Goal: Task Accomplishment & Management: Manage account settings

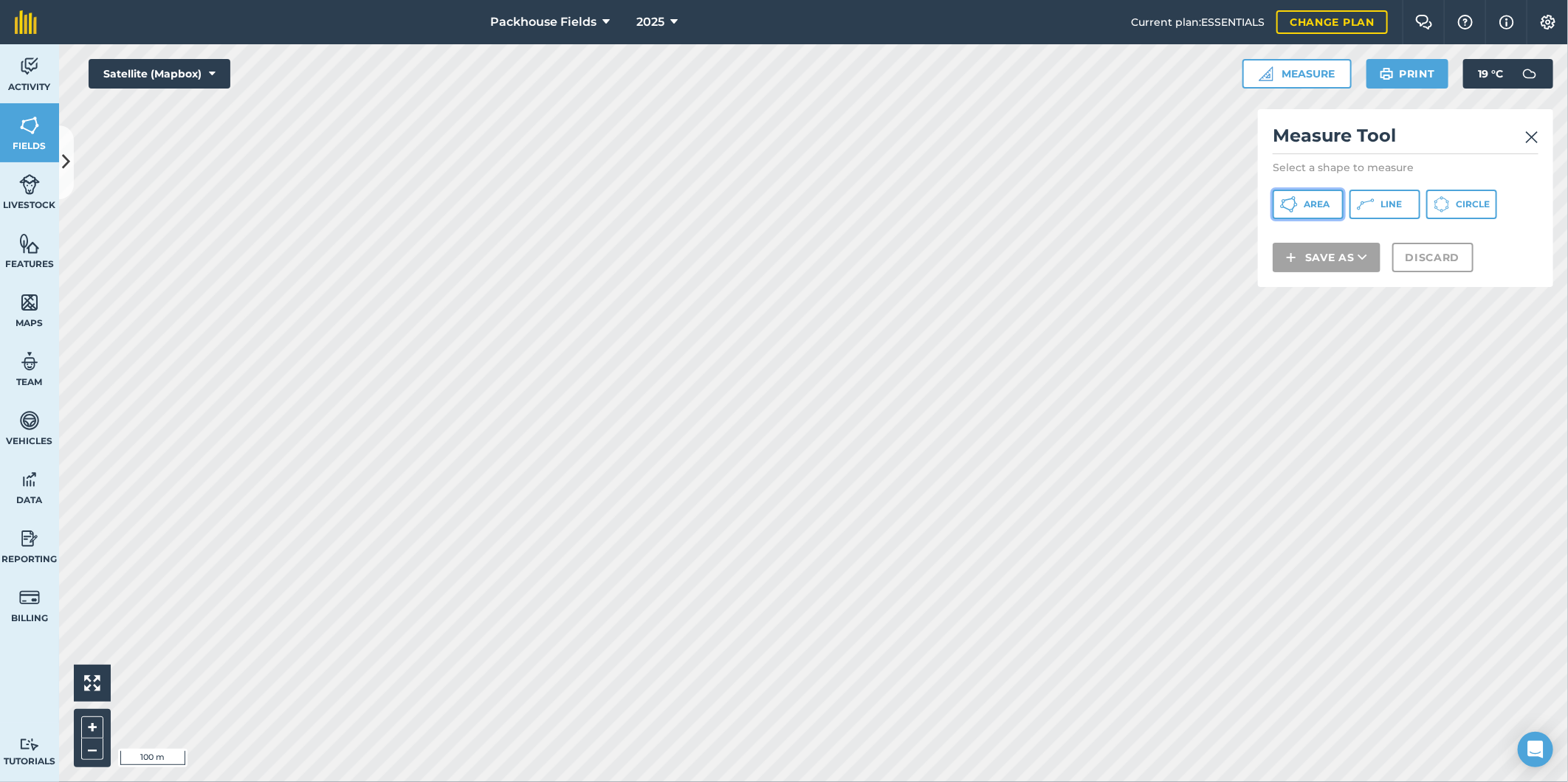
click at [1316, 207] on span "Area" at bounding box center [1316, 204] width 26 height 12
click at [1531, 142] on img at bounding box center [1532, 136] width 14 height 17
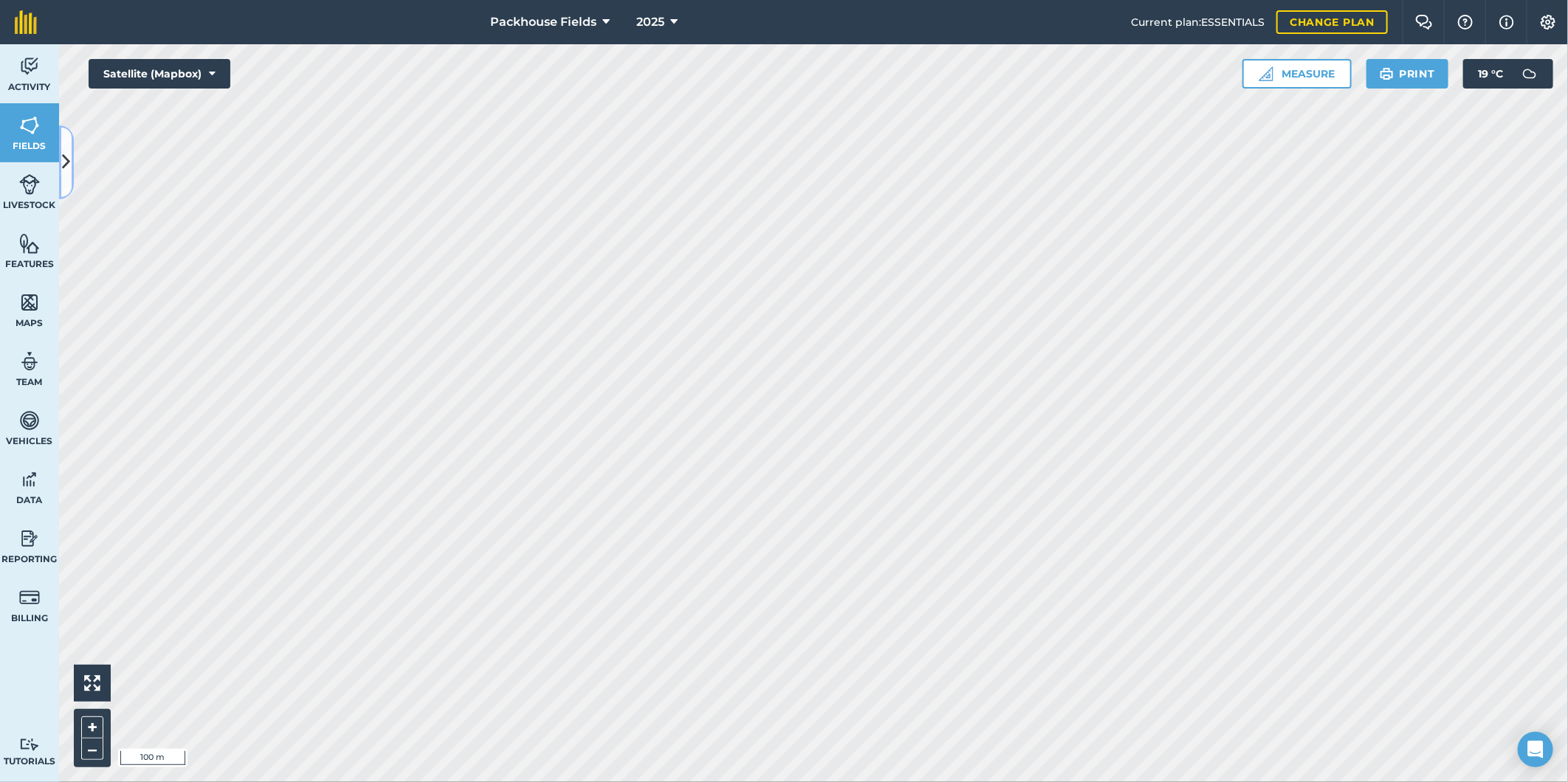
click at [63, 158] on icon at bounding box center [66, 162] width 8 height 26
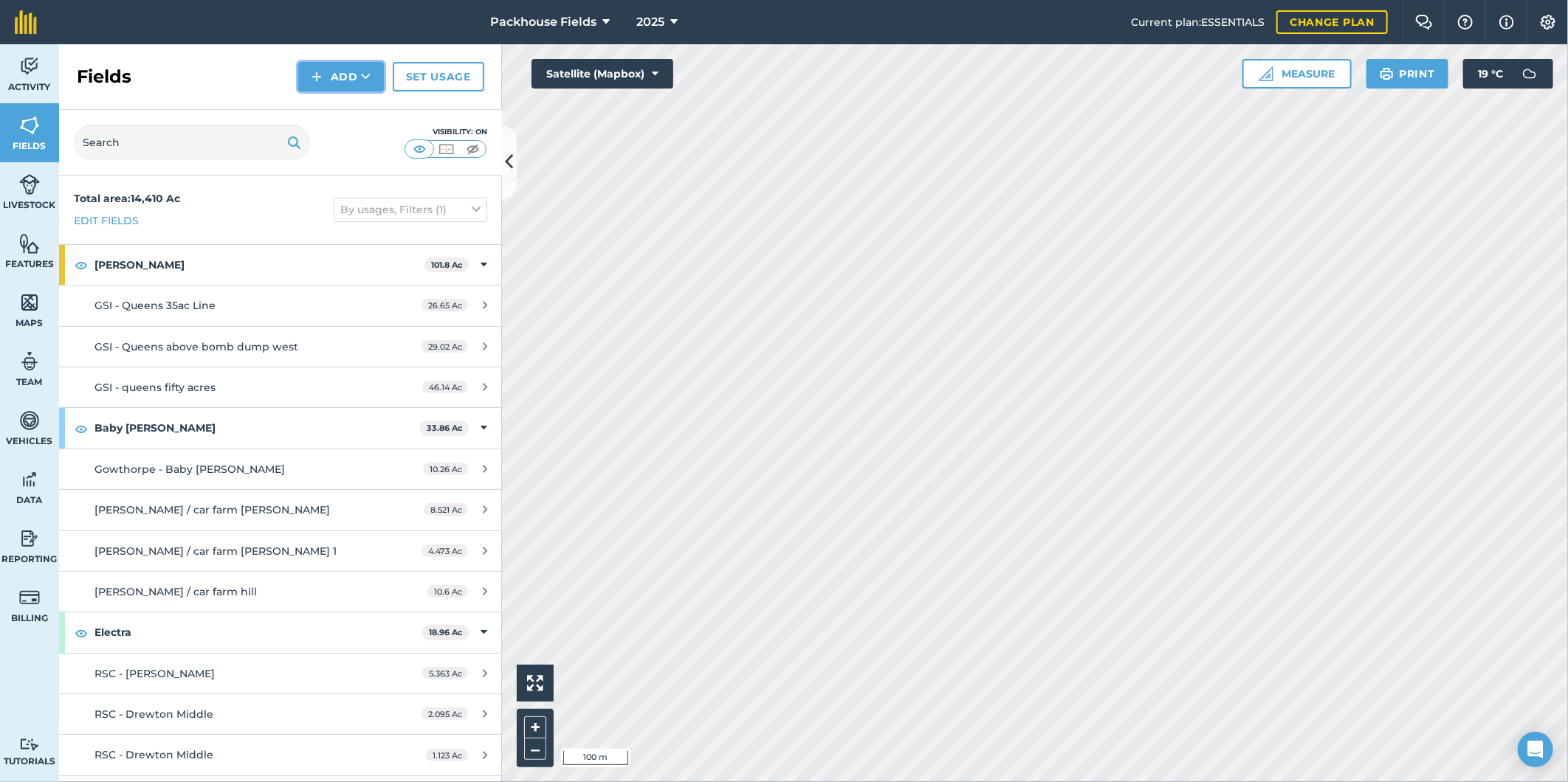
click at [336, 76] on button "Add" at bounding box center [341, 76] width 86 height 29
click at [364, 106] on link "Draw" at bounding box center [341, 109] width 81 height 32
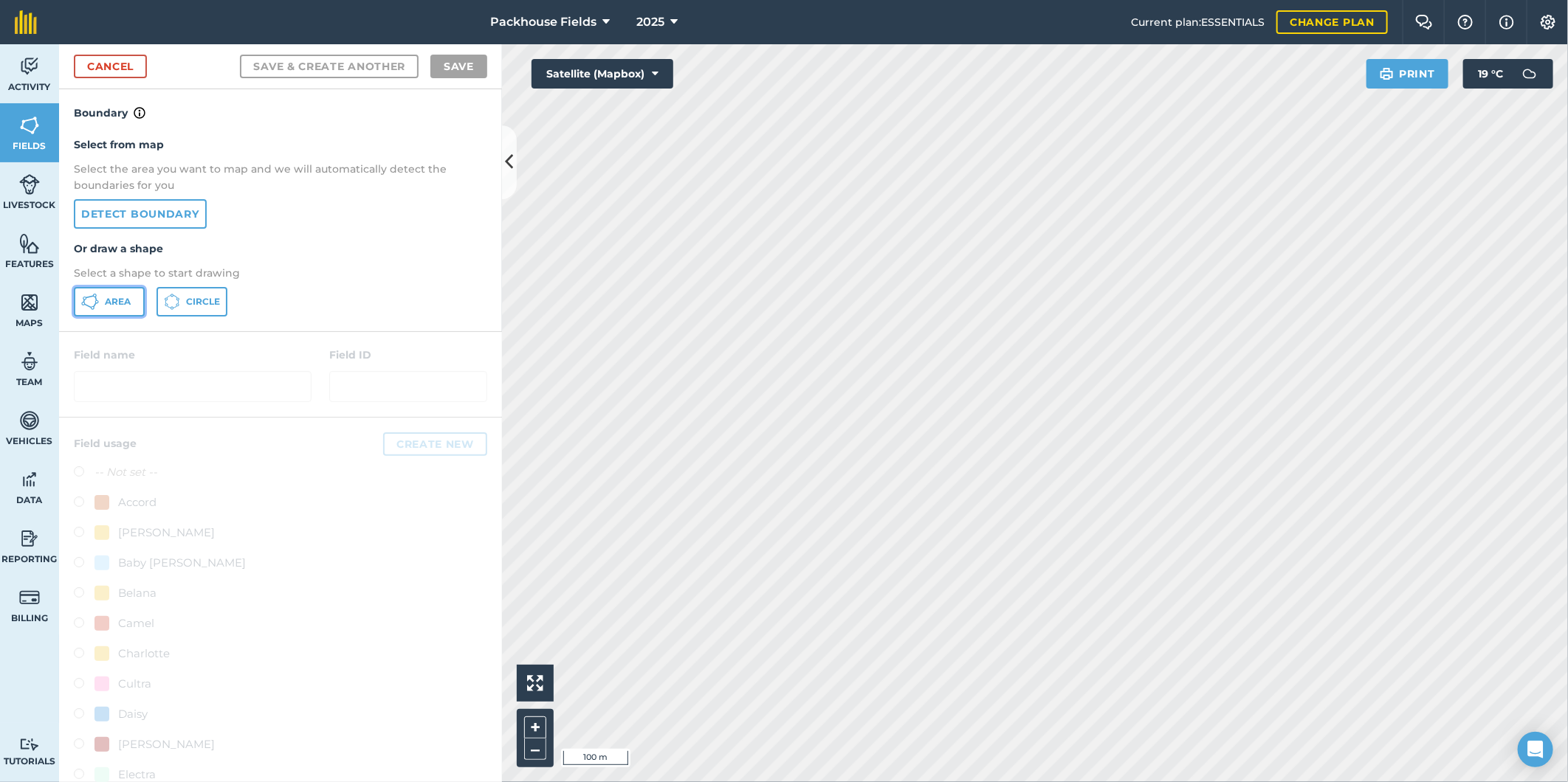
click at [115, 301] on span "Area" at bounding box center [118, 302] width 26 height 12
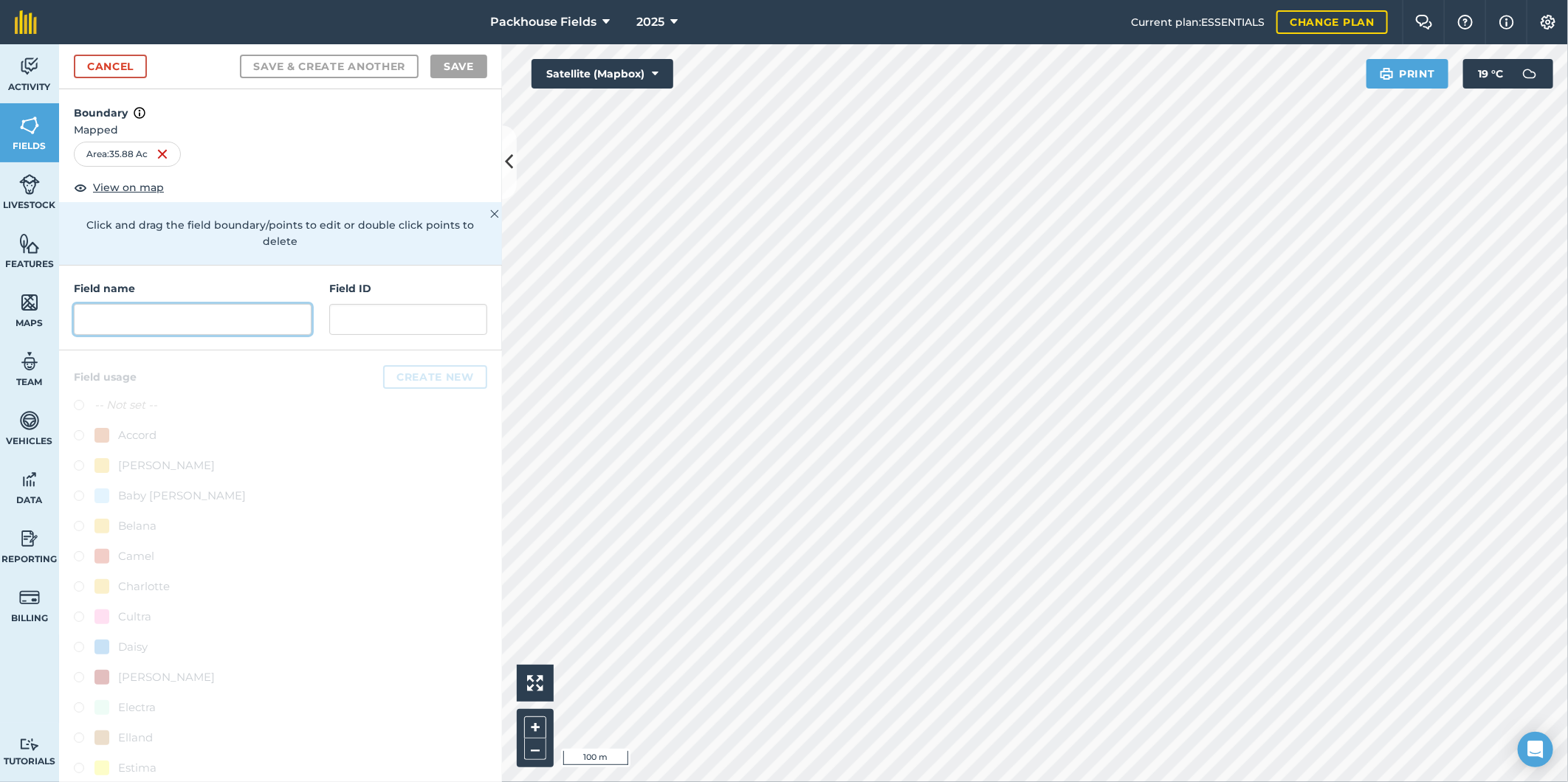
click at [244, 320] on input "text" at bounding box center [192, 319] width 238 height 31
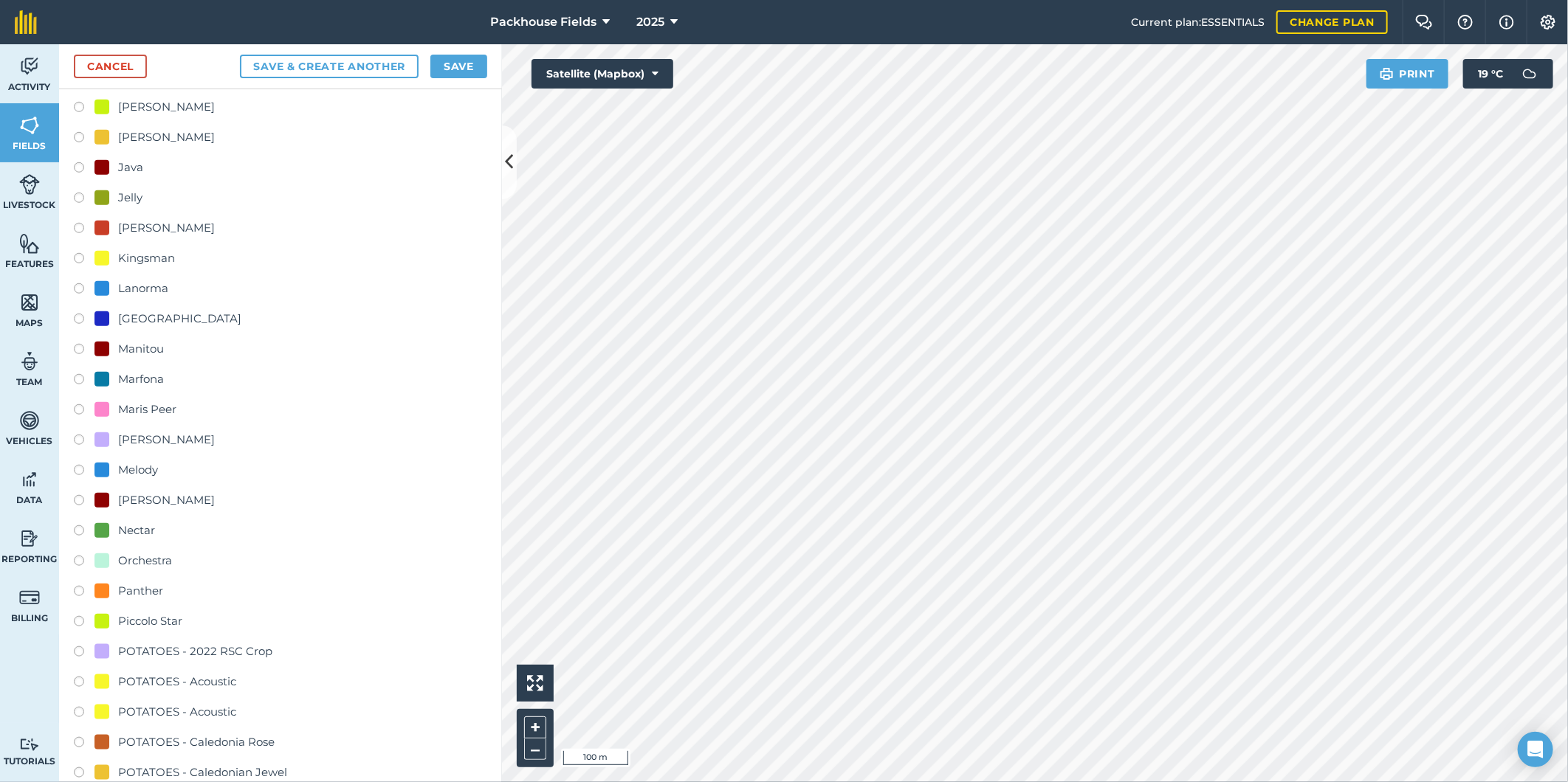
scroll to position [710, 0]
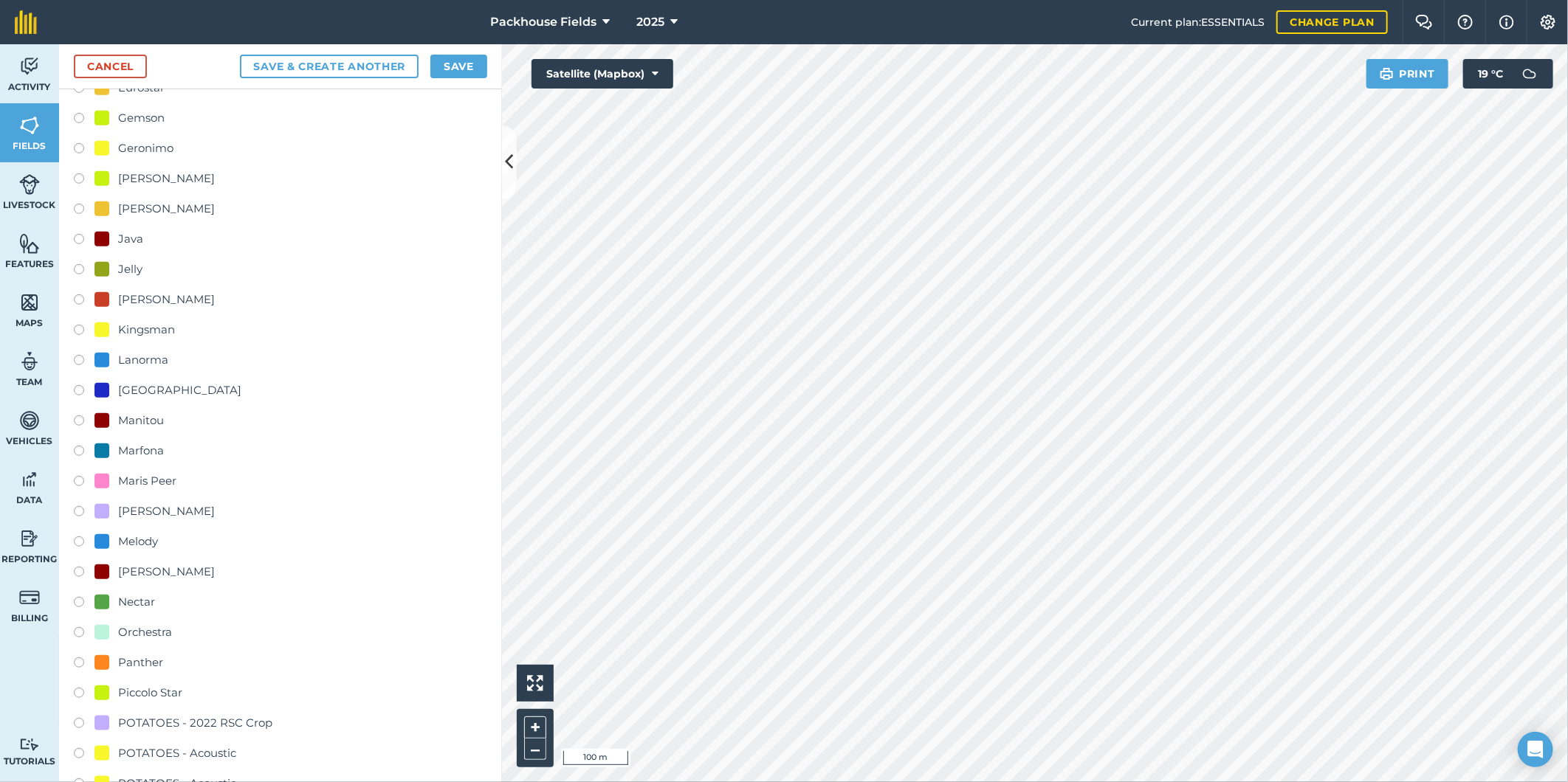
type input "[PERSON_NAME] - [GEOGRAPHIC_DATA]"
click at [131, 535] on div "Melody" at bounding box center [138, 541] width 40 height 17
radio input "true"
click at [460, 61] on button "Save" at bounding box center [459, 66] width 57 height 23
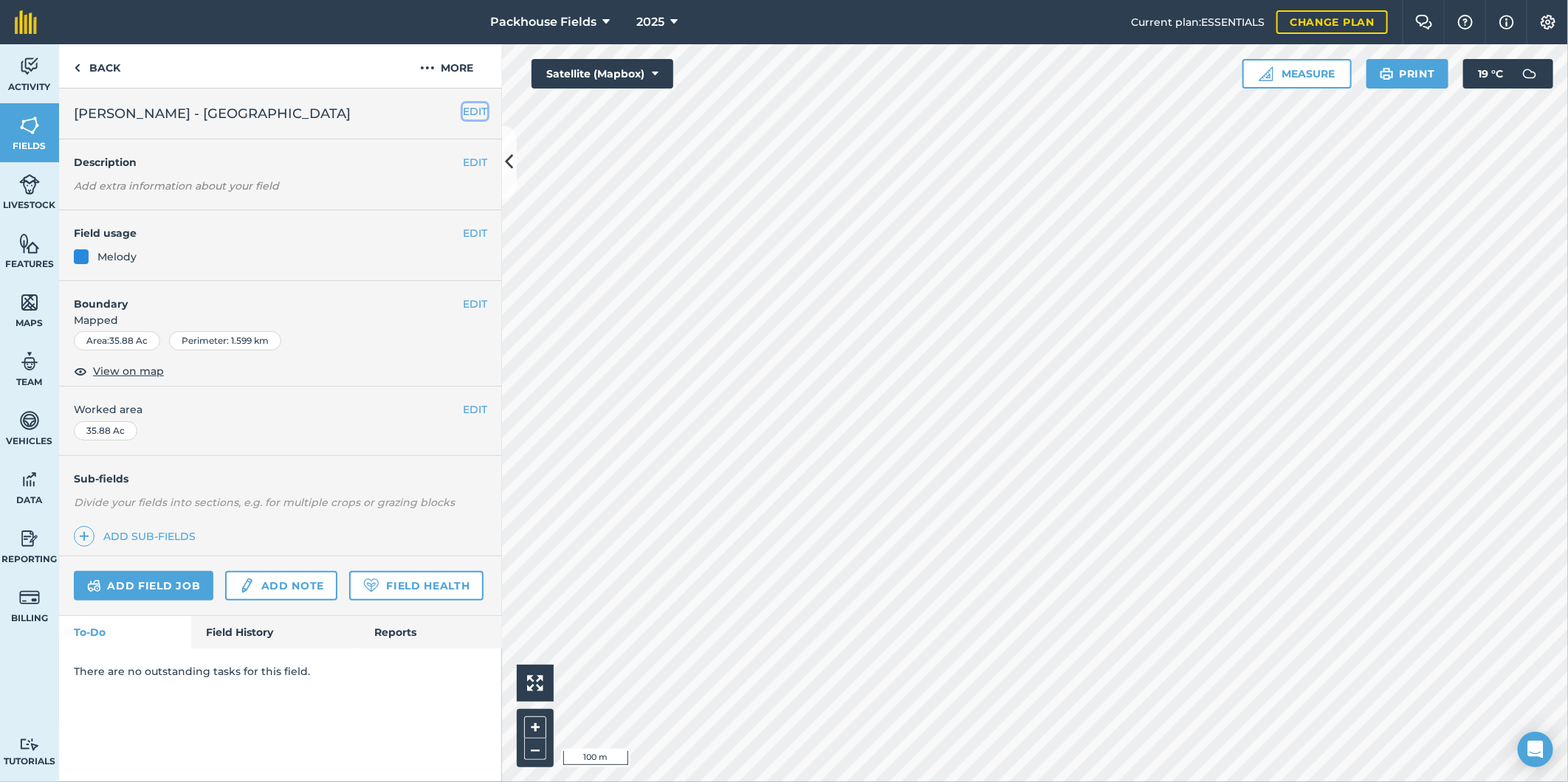
click at [476, 113] on button "EDIT" at bounding box center [475, 112] width 24 height 17
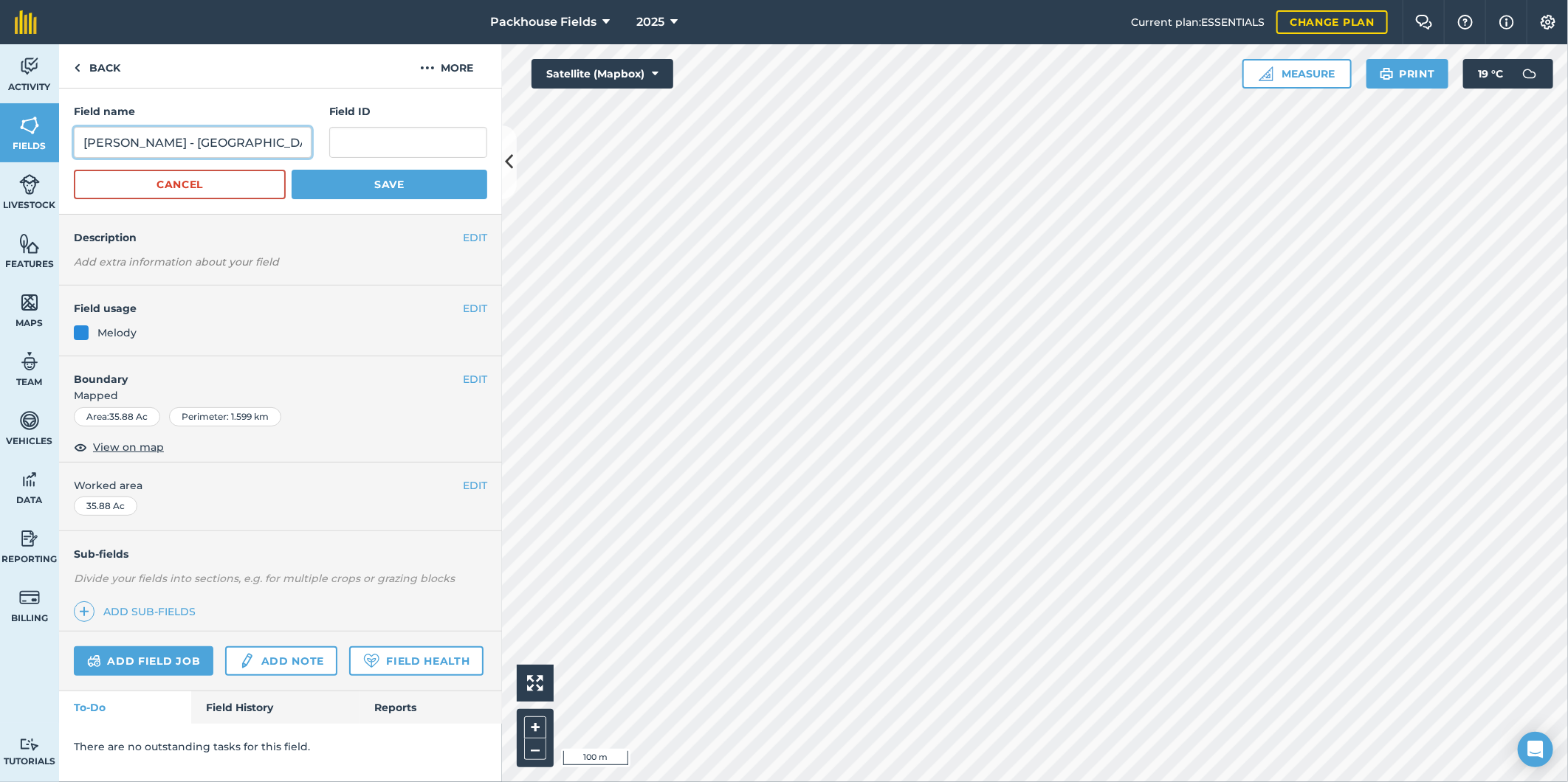
click at [259, 149] on input "[PERSON_NAME] - [GEOGRAPHIC_DATA]" at bounding box center [192, 142] width 238 height 31
type input "[PERSON_NAME] - High Huntow"
click at [375, 179] on button "Save" at bounding box center [389, 184] width 195 height 29
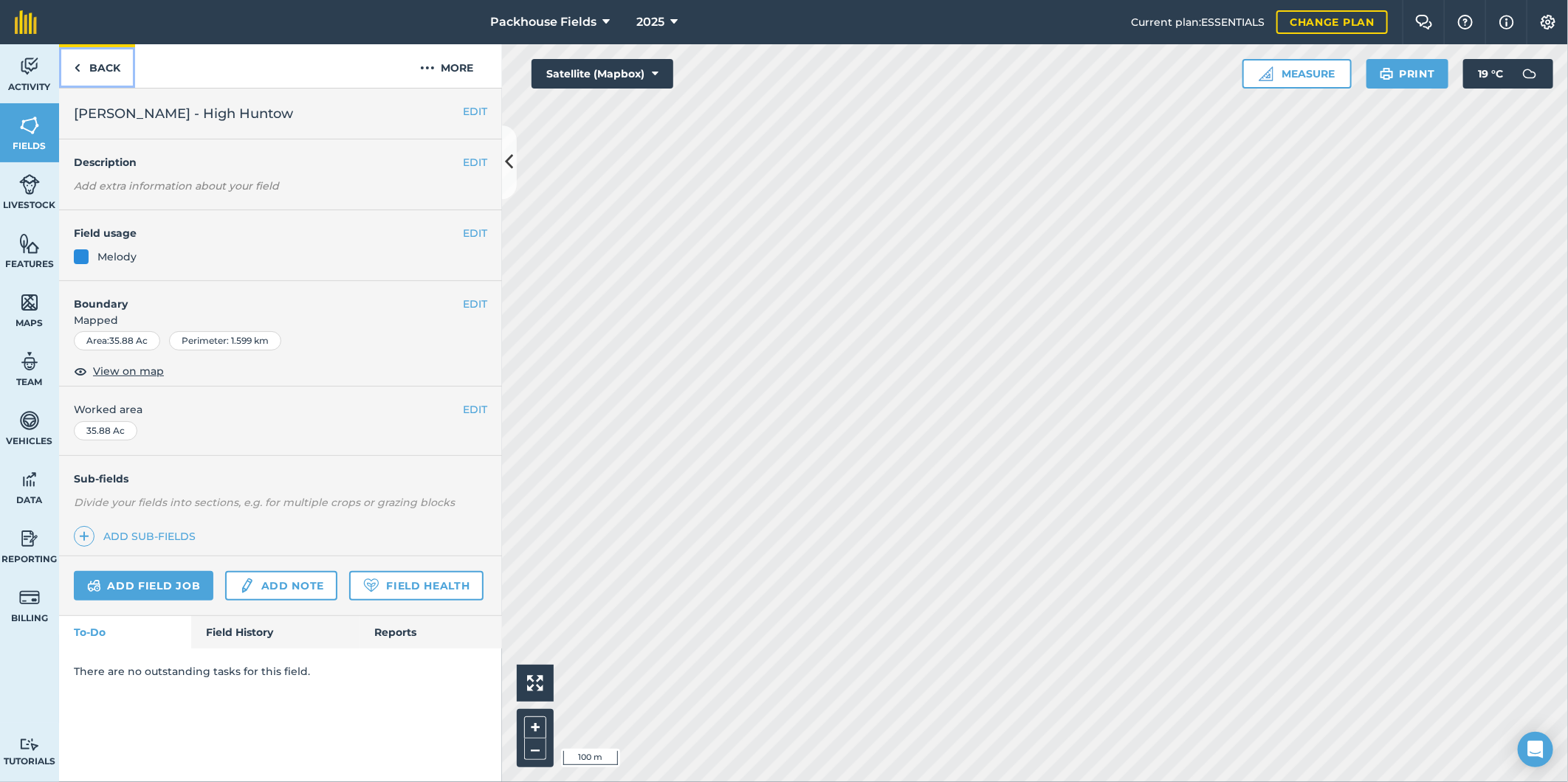
click at [109, 60] on link "Back" at bounding box center [97, 66] width 76 height 44
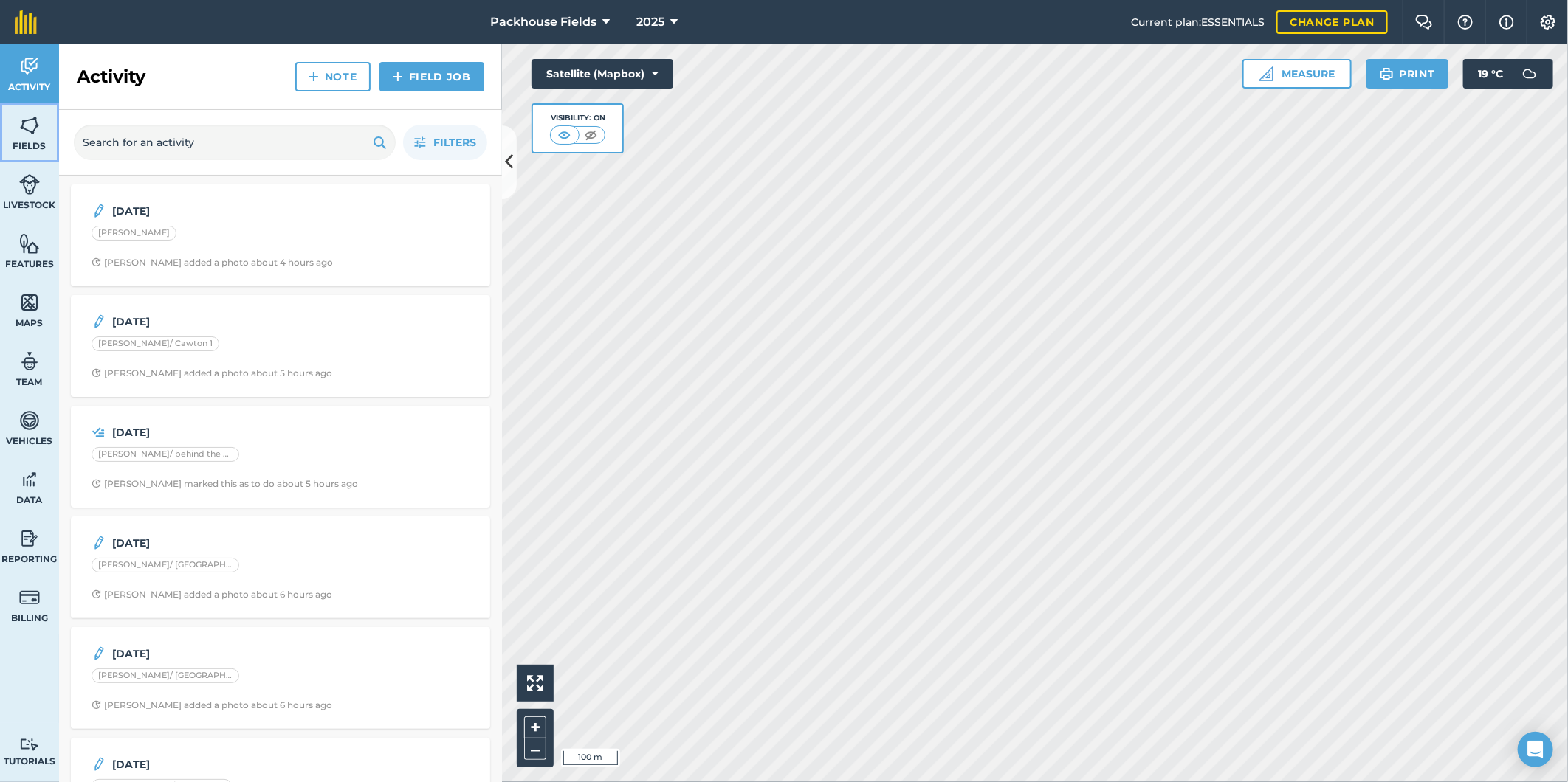
click at [39, 131] on img at bounding box center [29, 125] width 20 height 22
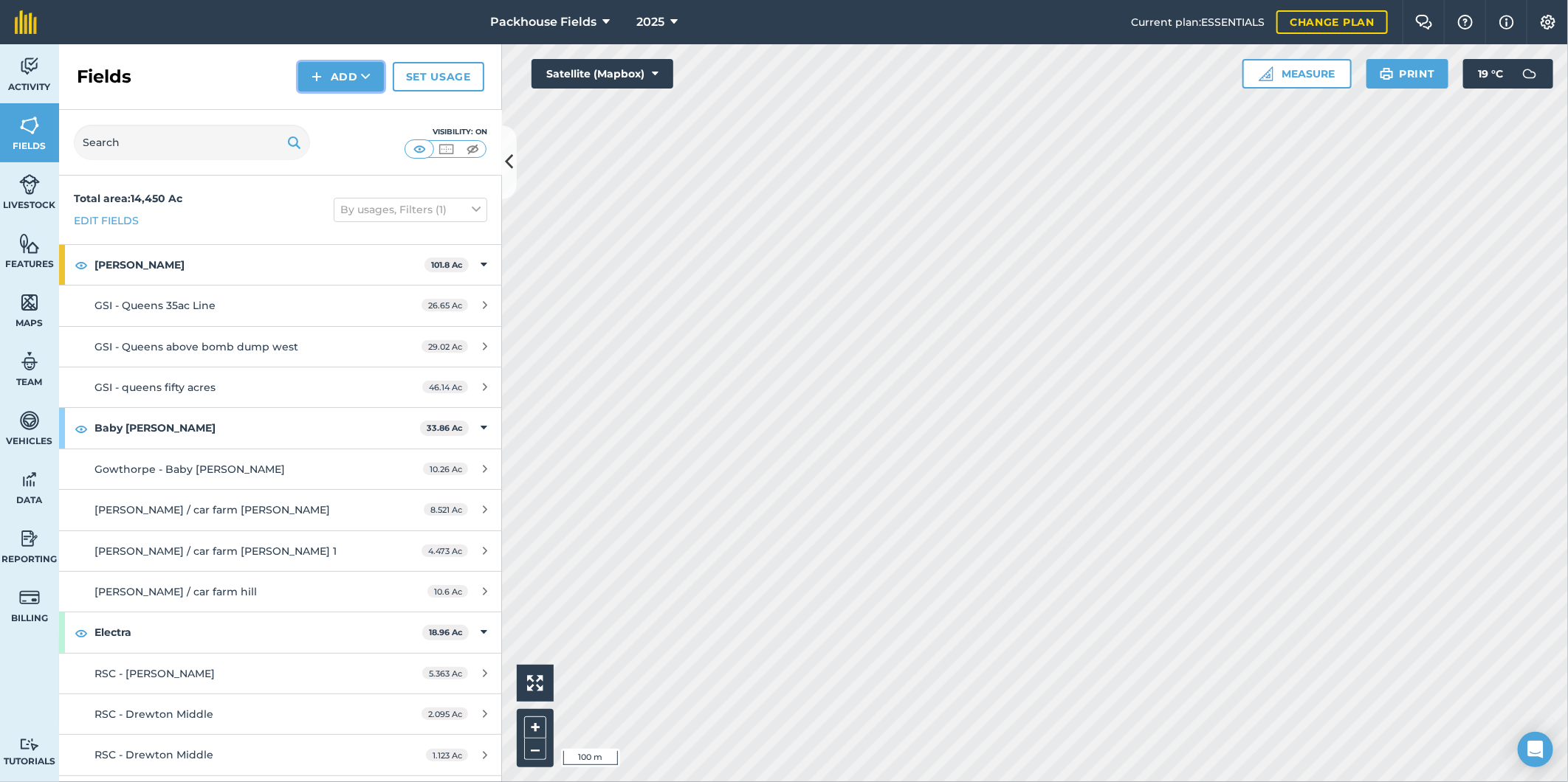
click at [343, 75] on button "Add" at bounding box center [341, 76] width 86 height 29
click at [351, 107] on link "Draw" at bounding box center [341, 109] width 81 height 32
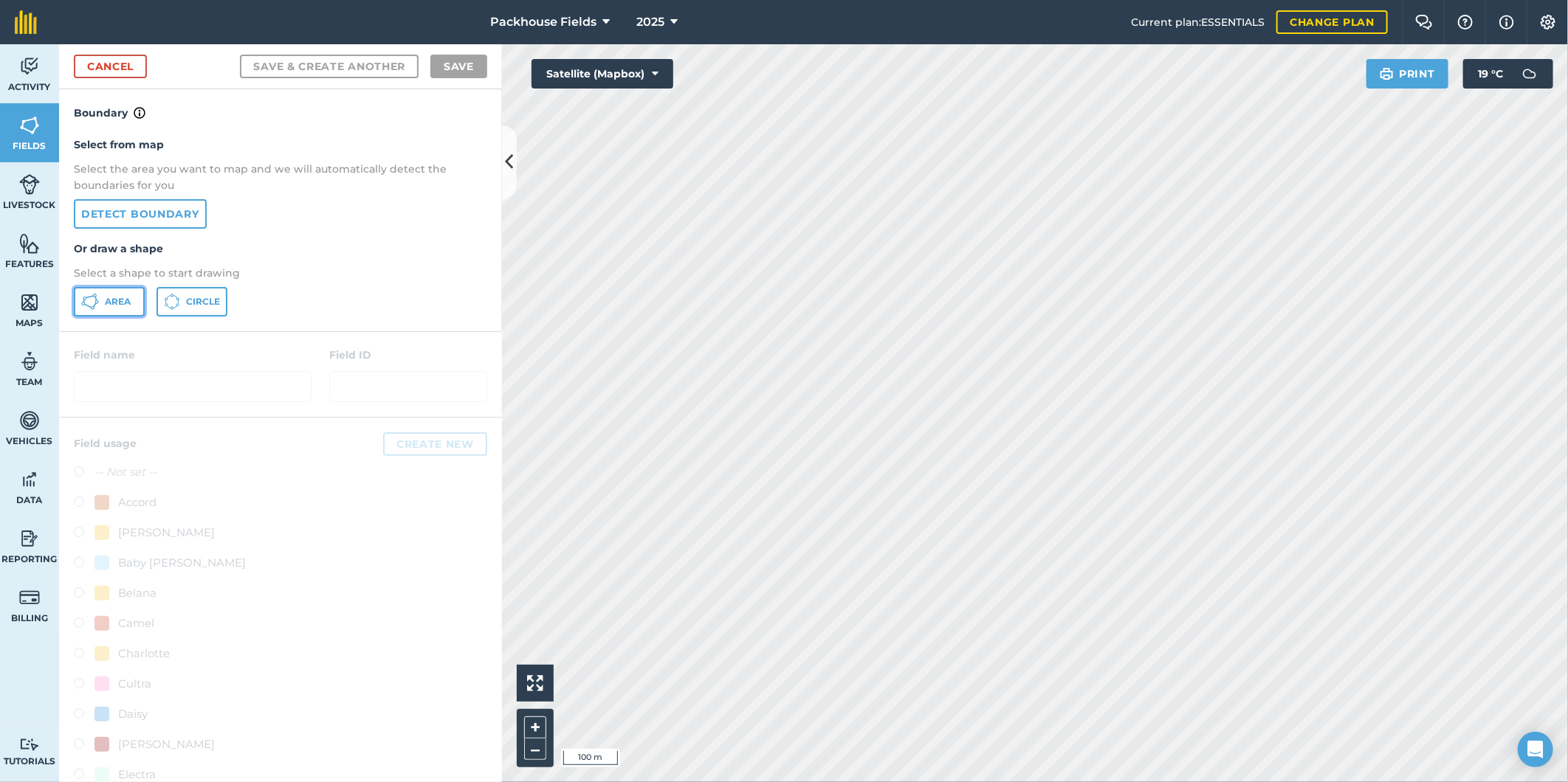
click at [107, 291] on button "Area" at bounding box center [109, 302] width 71 height 29
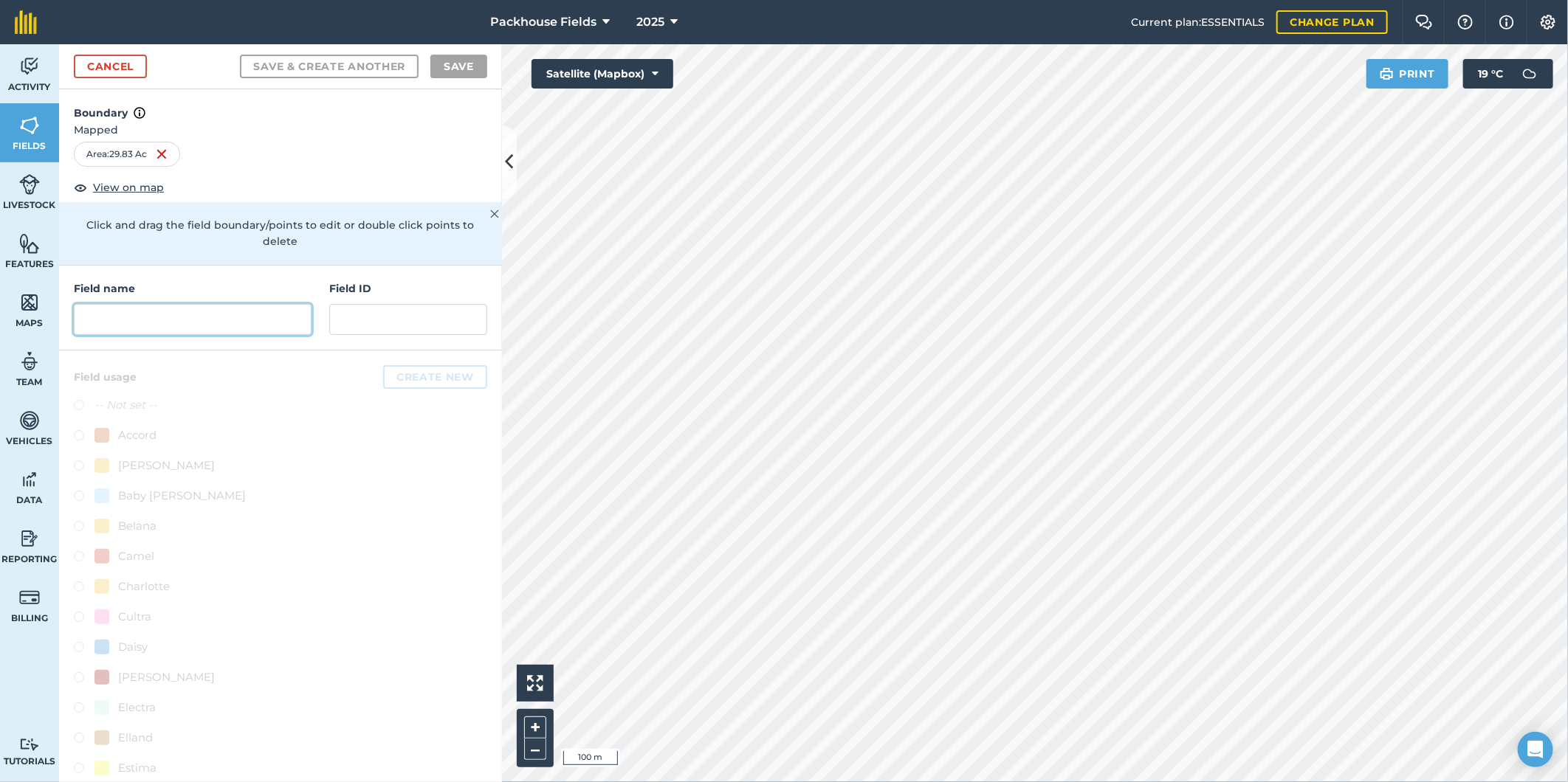
click at [232, 305] on input "text" at bounding box center [192, 319] width 238 height 31
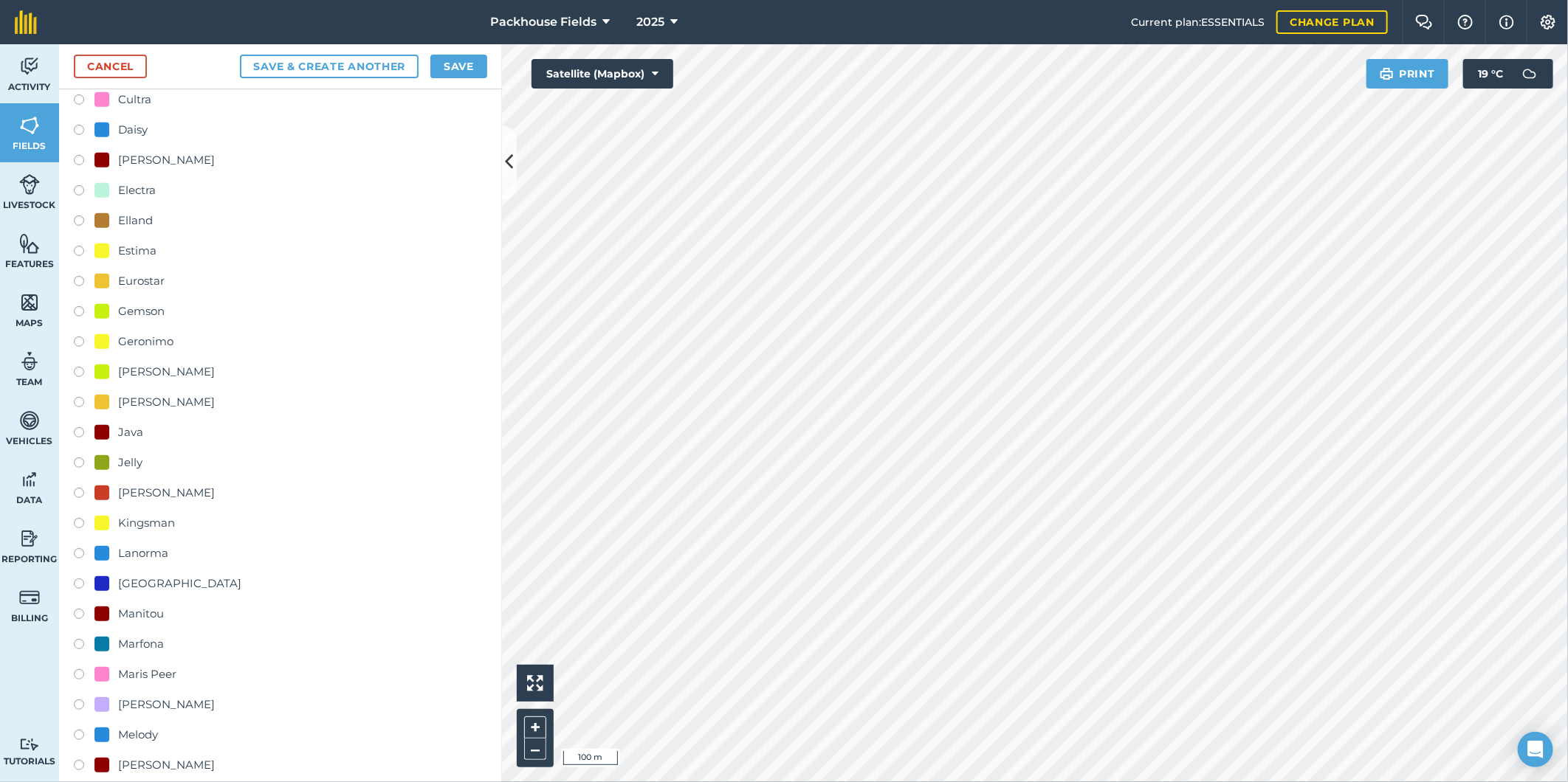
scroll to position [738, 0]
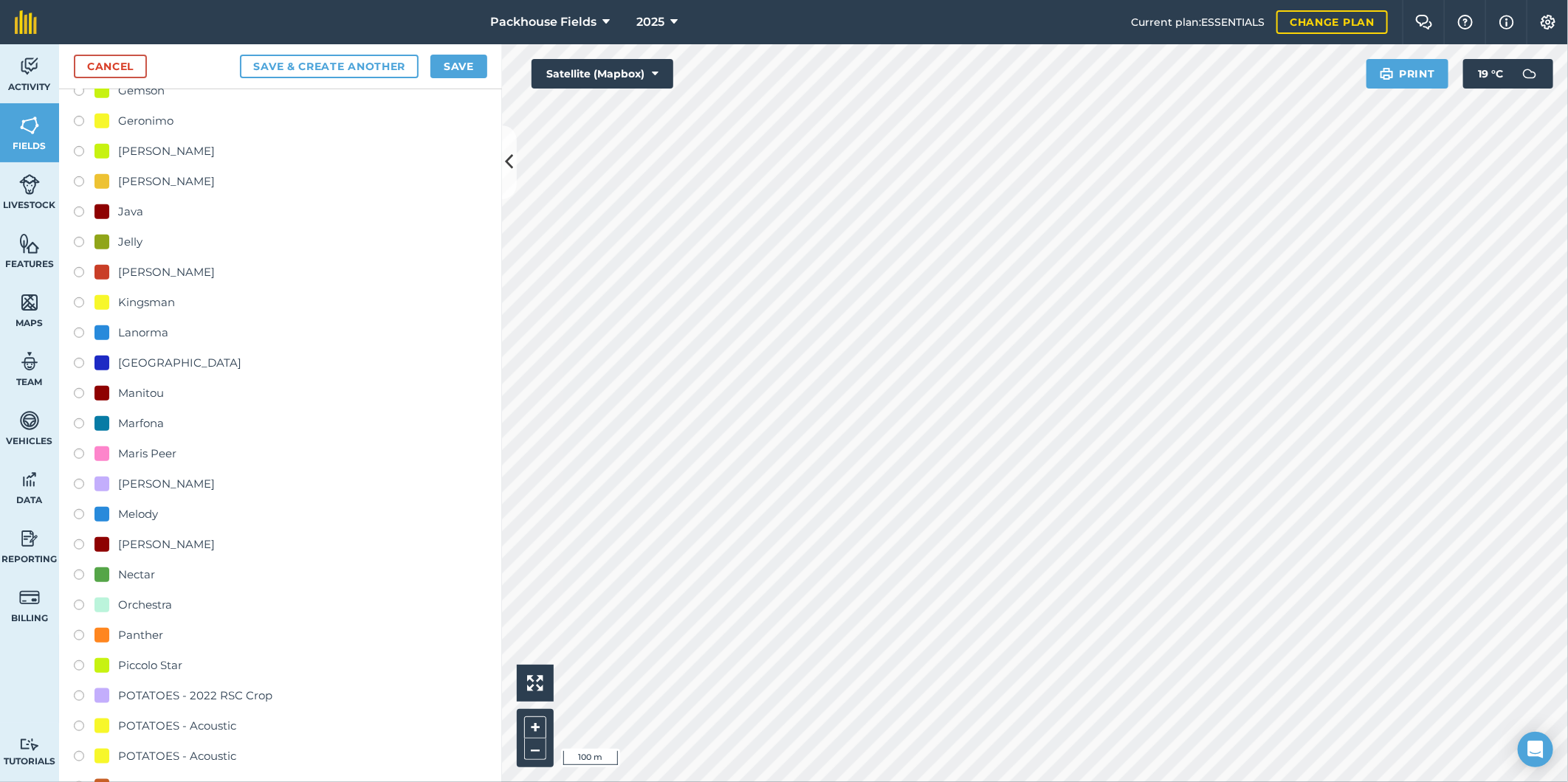
type input "[PERSON_NAME] - [GEOGRAPHIC_DATA]"
click at [151, 514] on div "Melody" at bounding box center [138, 514] width 40 height 17
radio input "true"
click at [461, 63] on button "Save" at bounding box center [459, 66] width 57 height 23
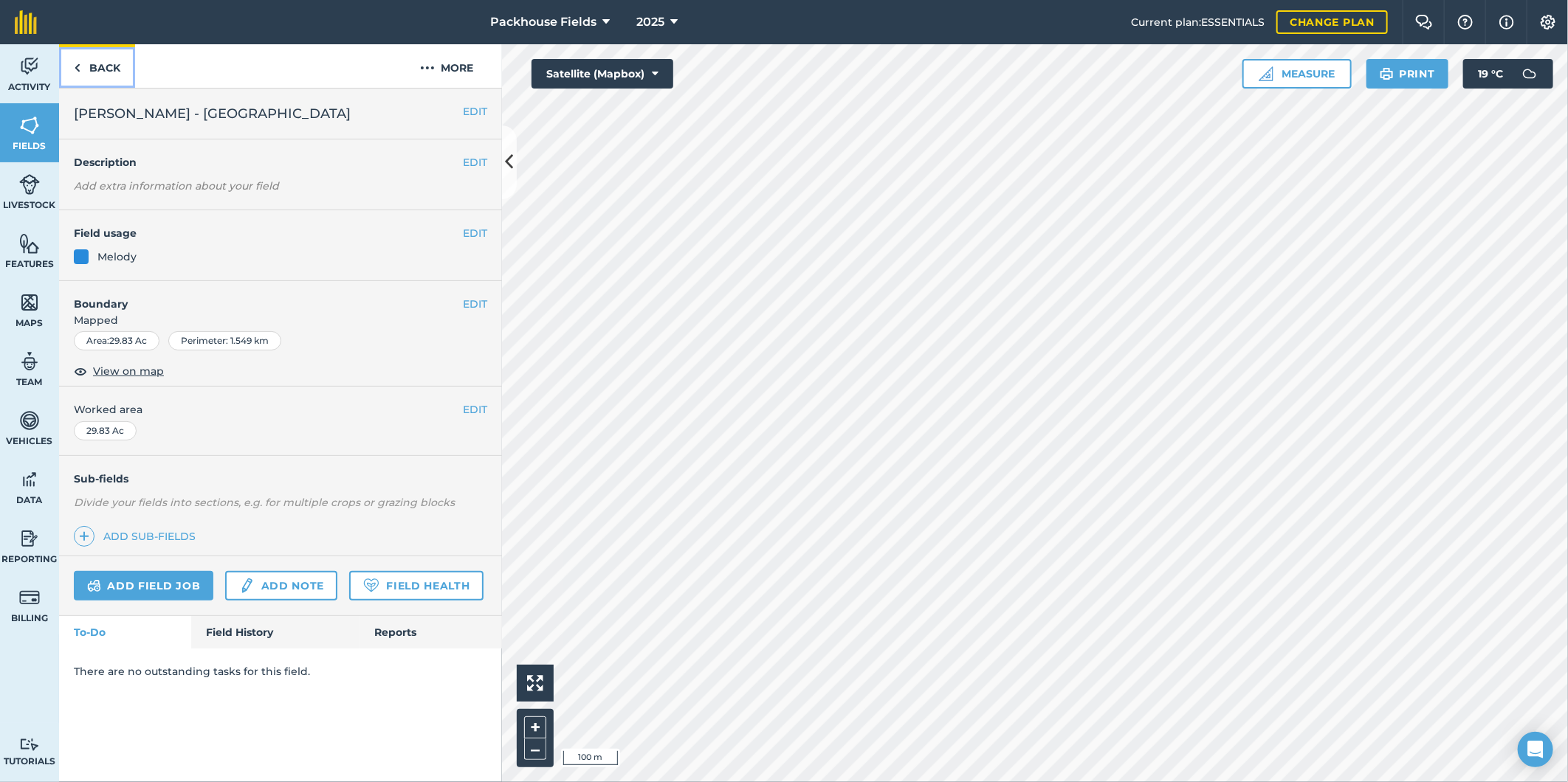
click at [114, 69] on link "Back" at bounding box center [97, 66] width 76 height 44
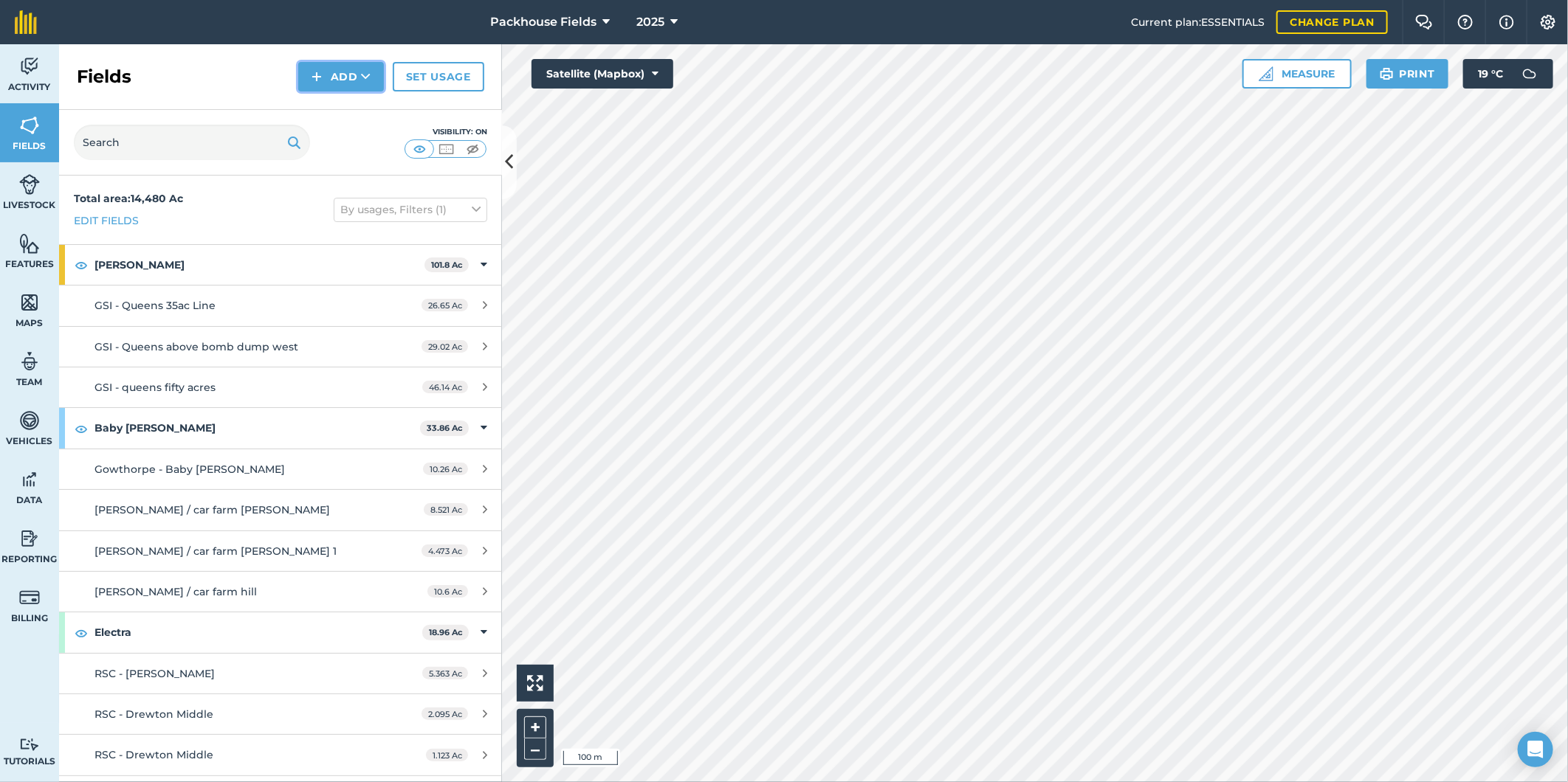
click at [357, 76] on button "Add" at bounding box center [341, 76] width 86 height 29
click at [338, 109] on link "Draw" at bounding box center [341, 109] width 81 height 32
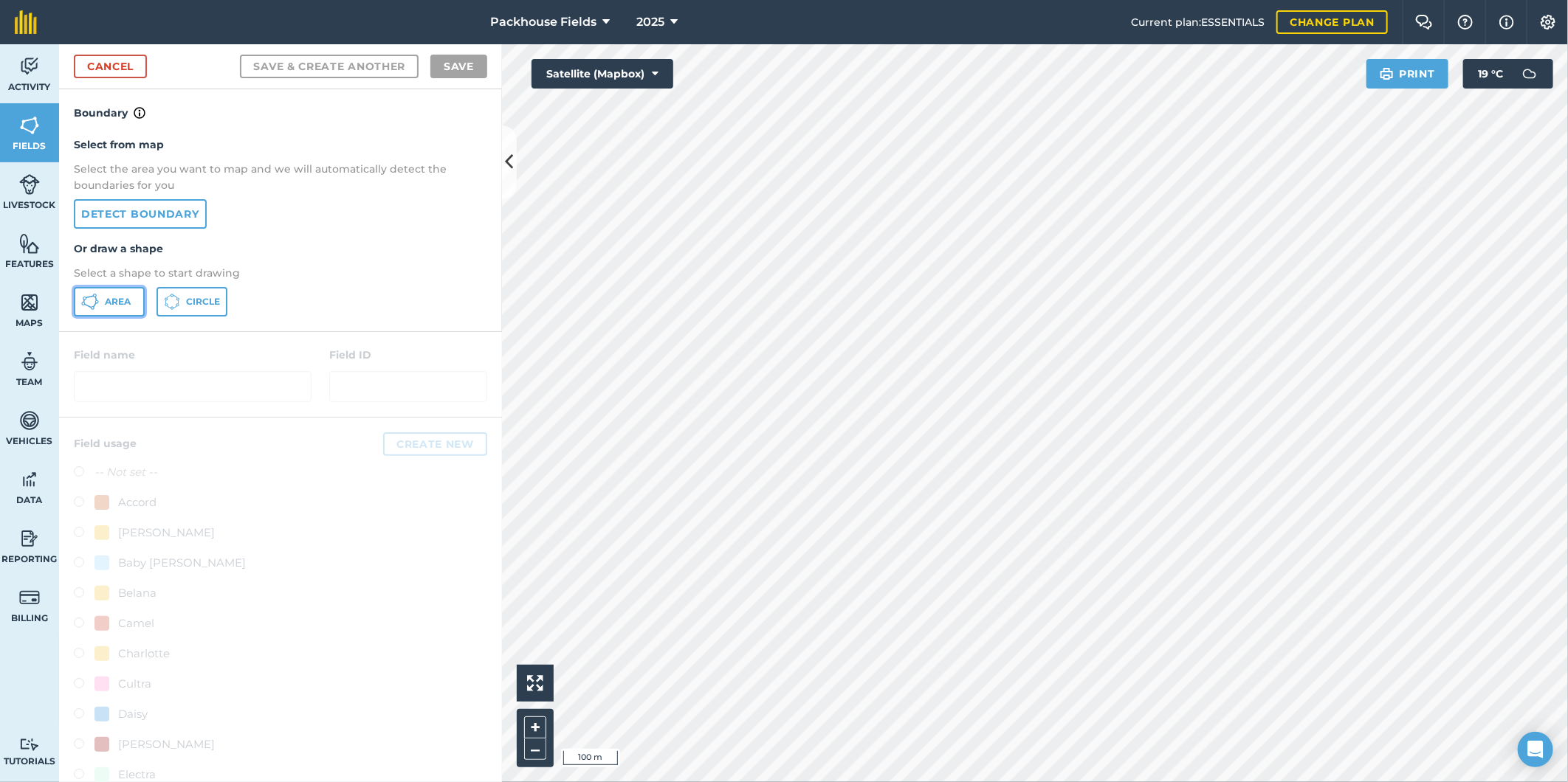
click at [114, 302] on span "Area" at bounding box center [118, 302] width 26 height 12
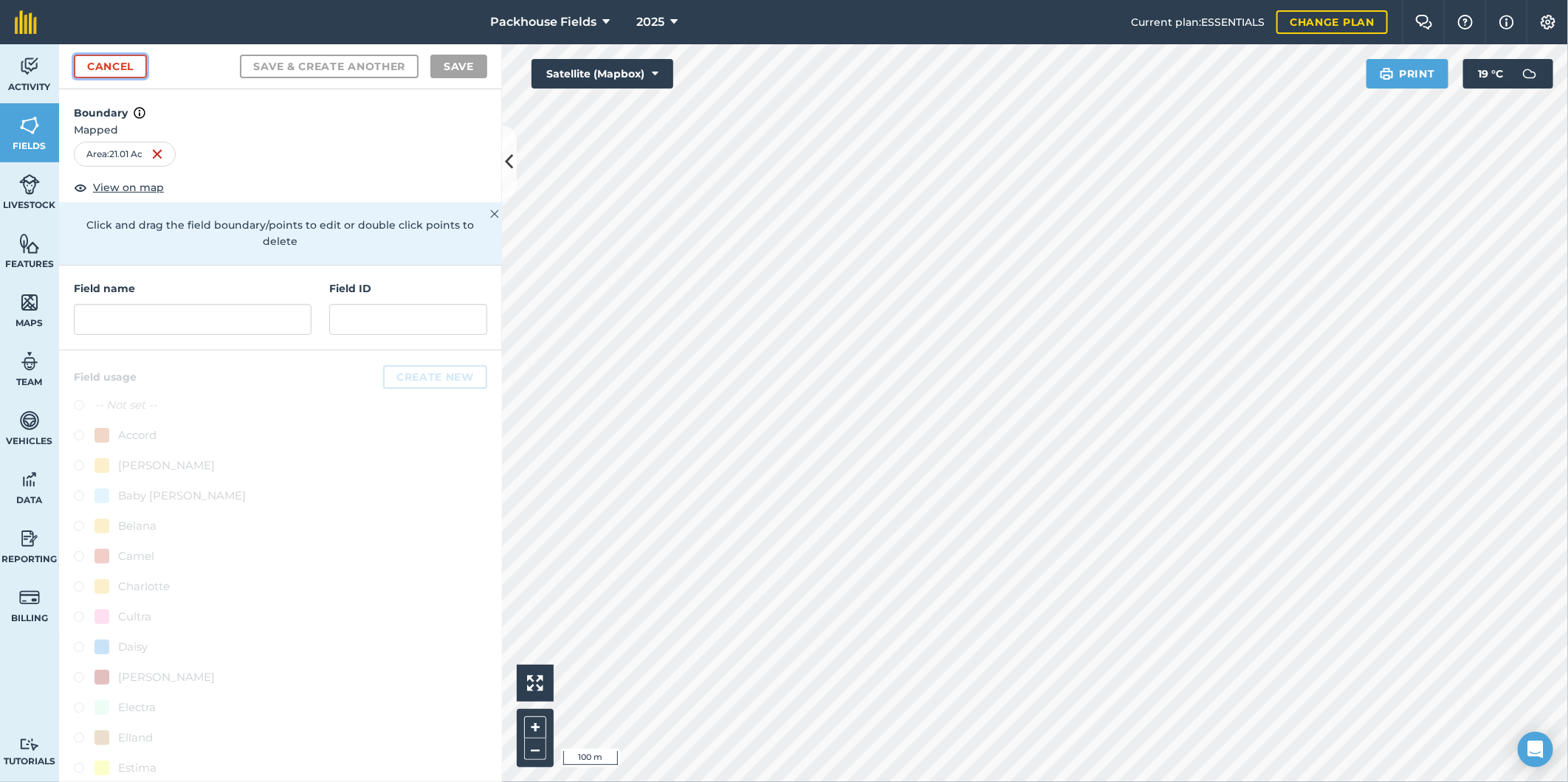
click at [120, 69] on link "Cancel" at bounding box center [110, 66] width 73 height 23
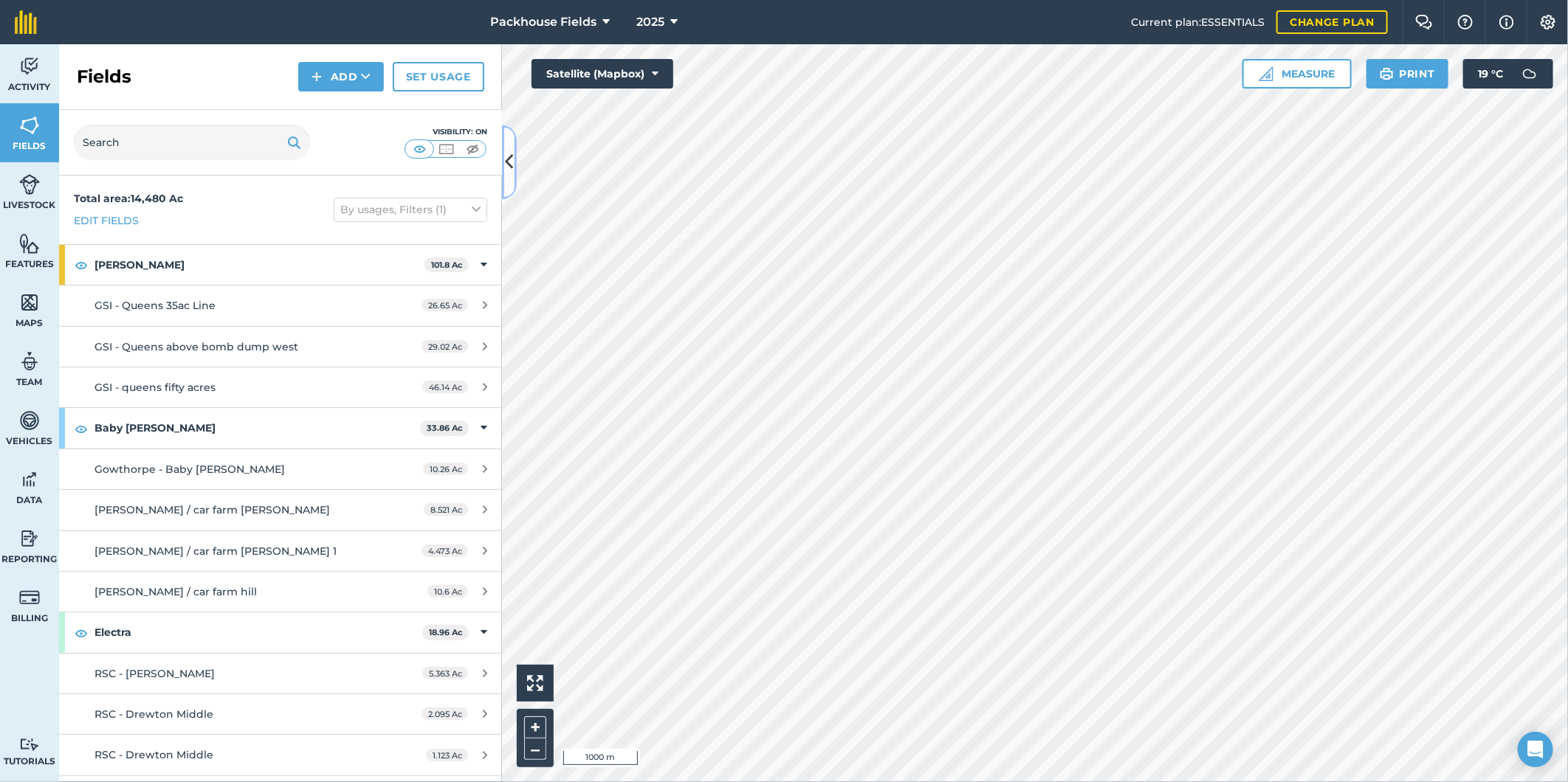
click at [511, 143] on button at bounding box center [509, 162] width 15 height 74
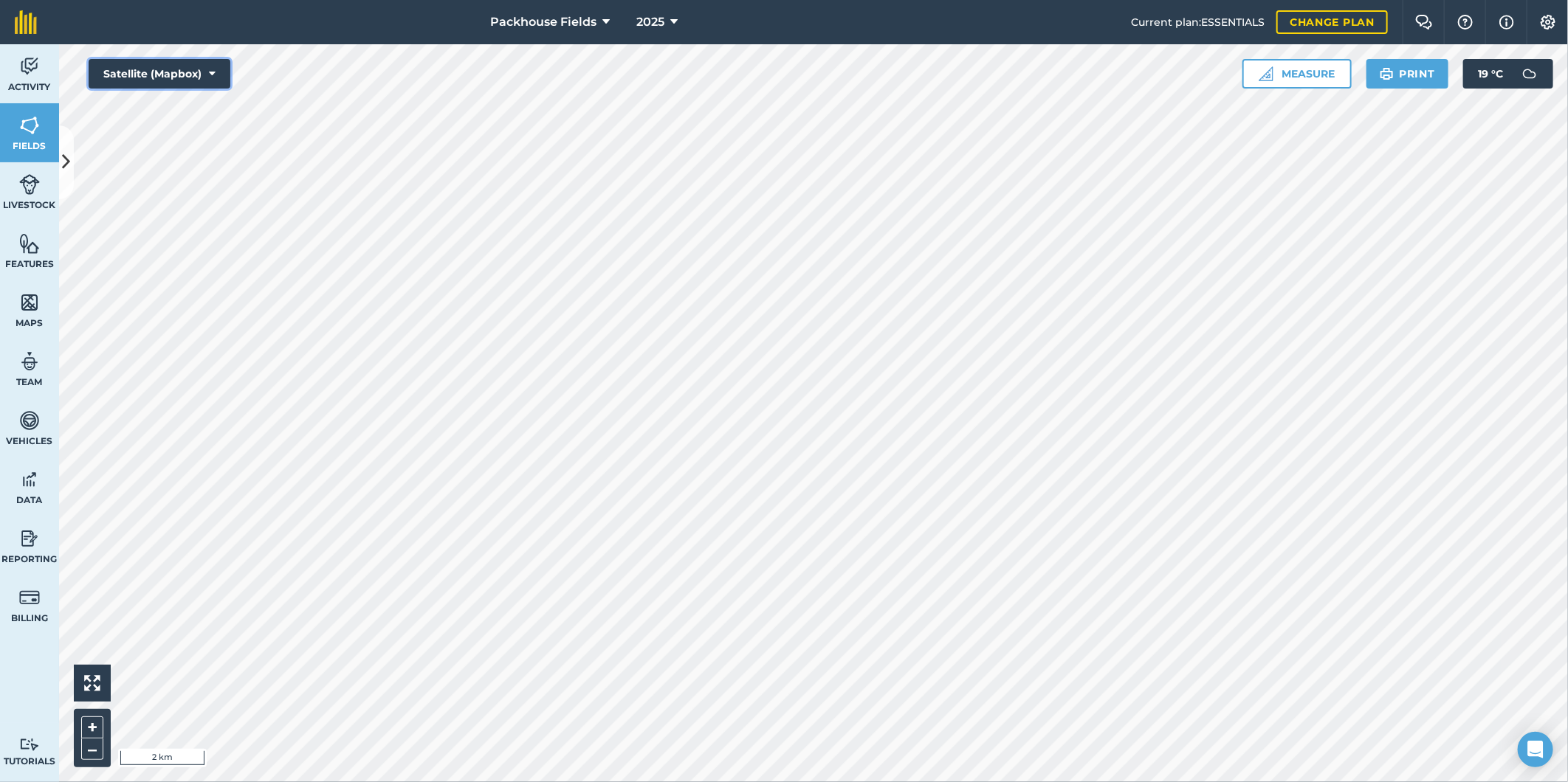
click at [219, 67] on button "Satellite (Mapbox)" at bounding box center [159, 73] width 142 height 29
click at [196, 100] on button "Satellite (Azure)" at bounding box center [159, 103] width 142 height 29
click at [1309, 40] on div "Packhouse Fields 2025 Current plan : ESSENTIALS Change plan Farm Chat Help Info…" at bounding box center [784, 391] width 1568 height 782
click at [210, 72] on icon at bounding box center [212, 74] width 7 height 15
click at [193, 130] on button "Satellite (Mapbox)" at bounding box center [159, 133] width 142 height 29
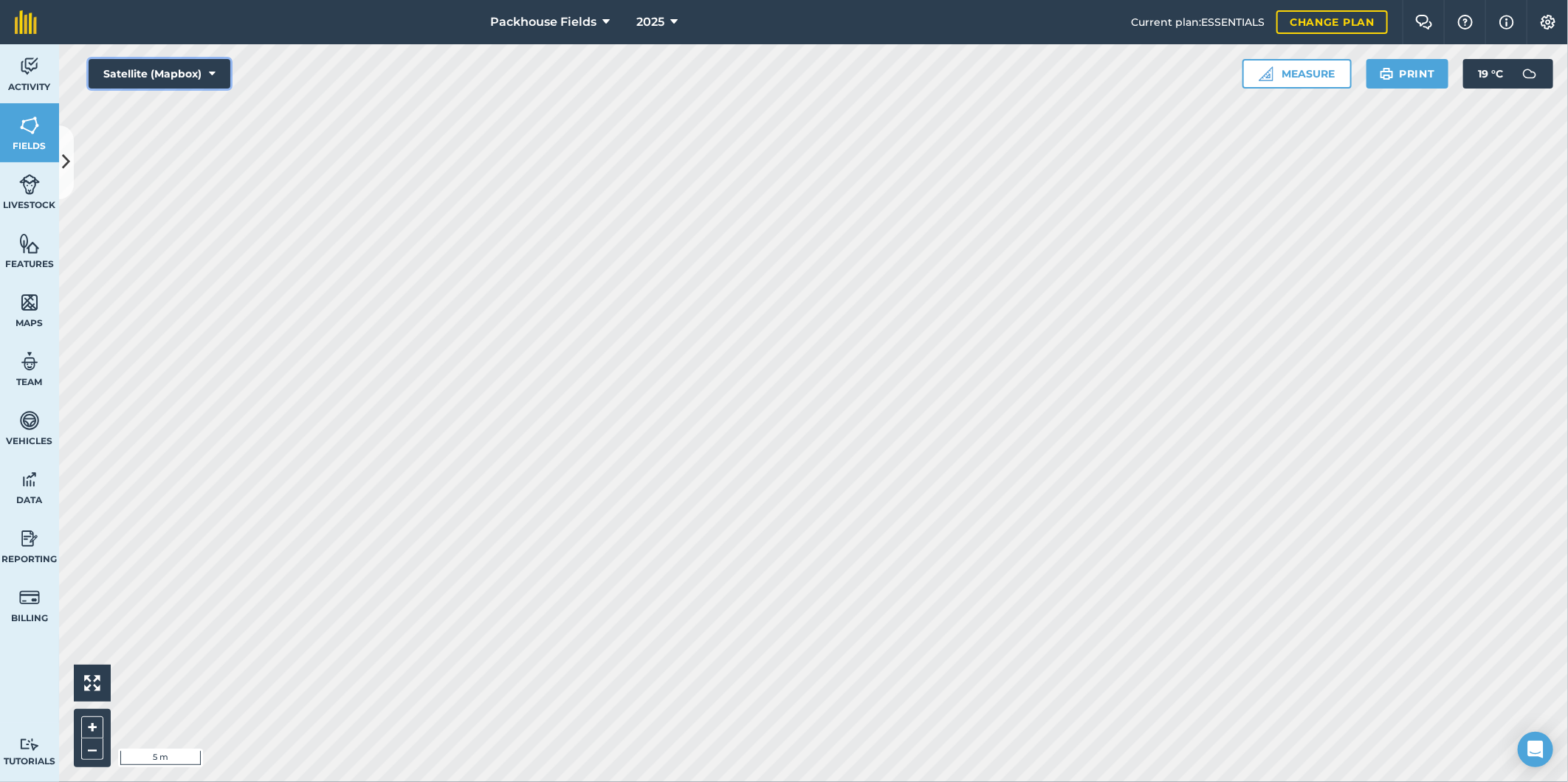
click at [205, 72] on button "Satellite (Mapbox)" at bounding box center [159, 73] width 142 height 29
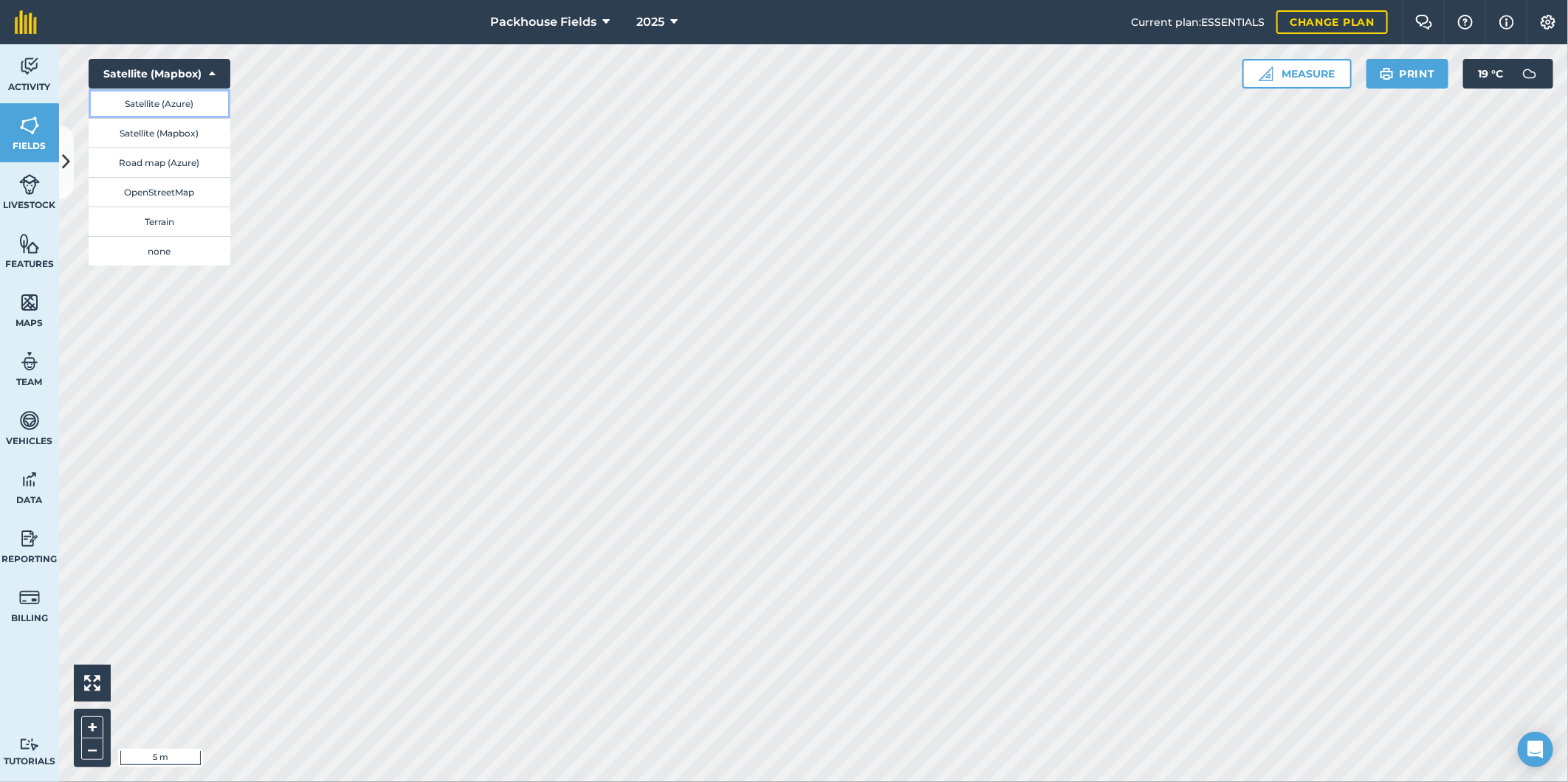
click at [194, 100] on button "Satellite (Azure)" at bounding box center [159, 103] width 142 height 29
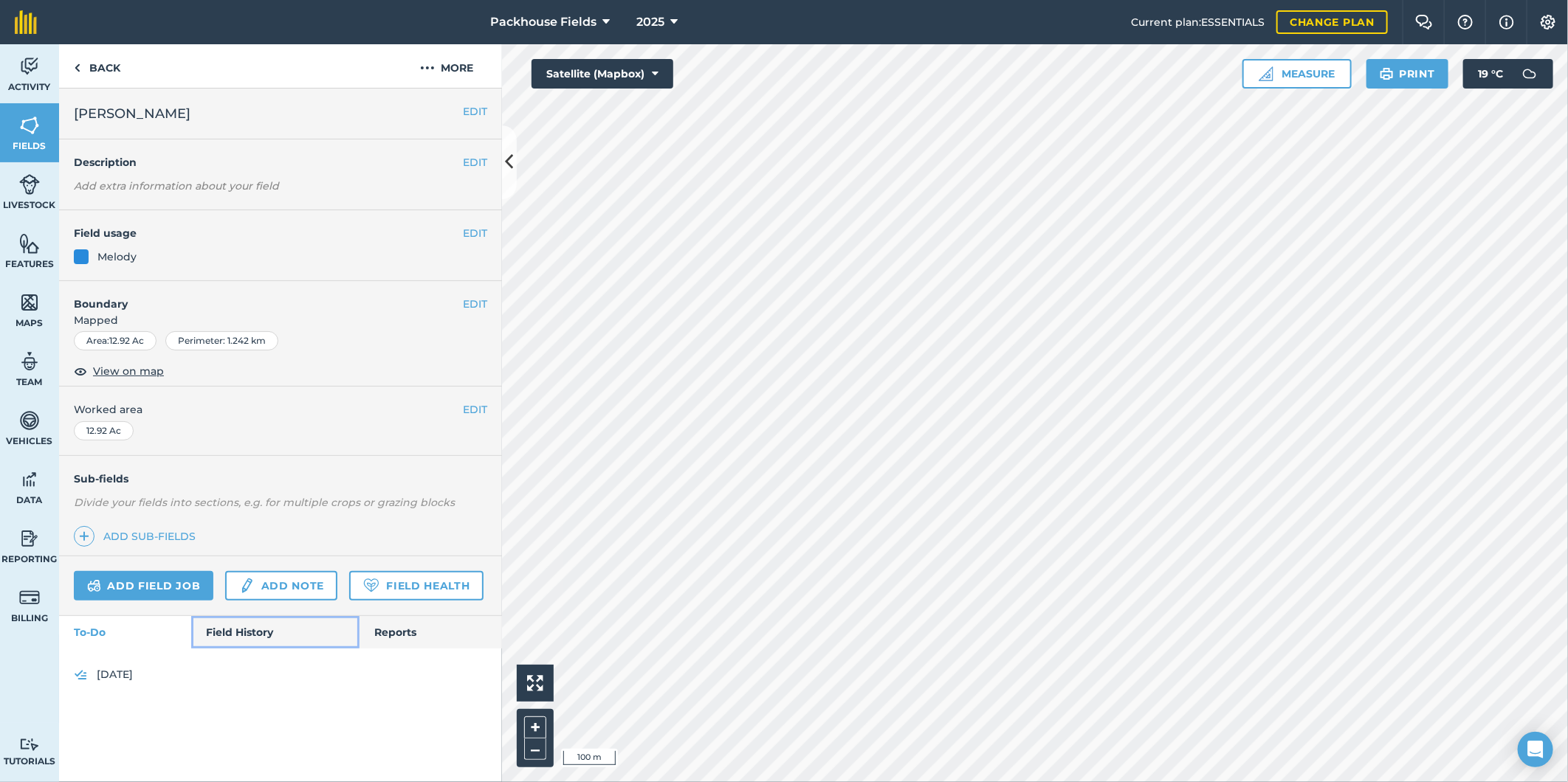
click at [252, 624] on link "Field History" at bounding box center [275, 632] width 167 height 32
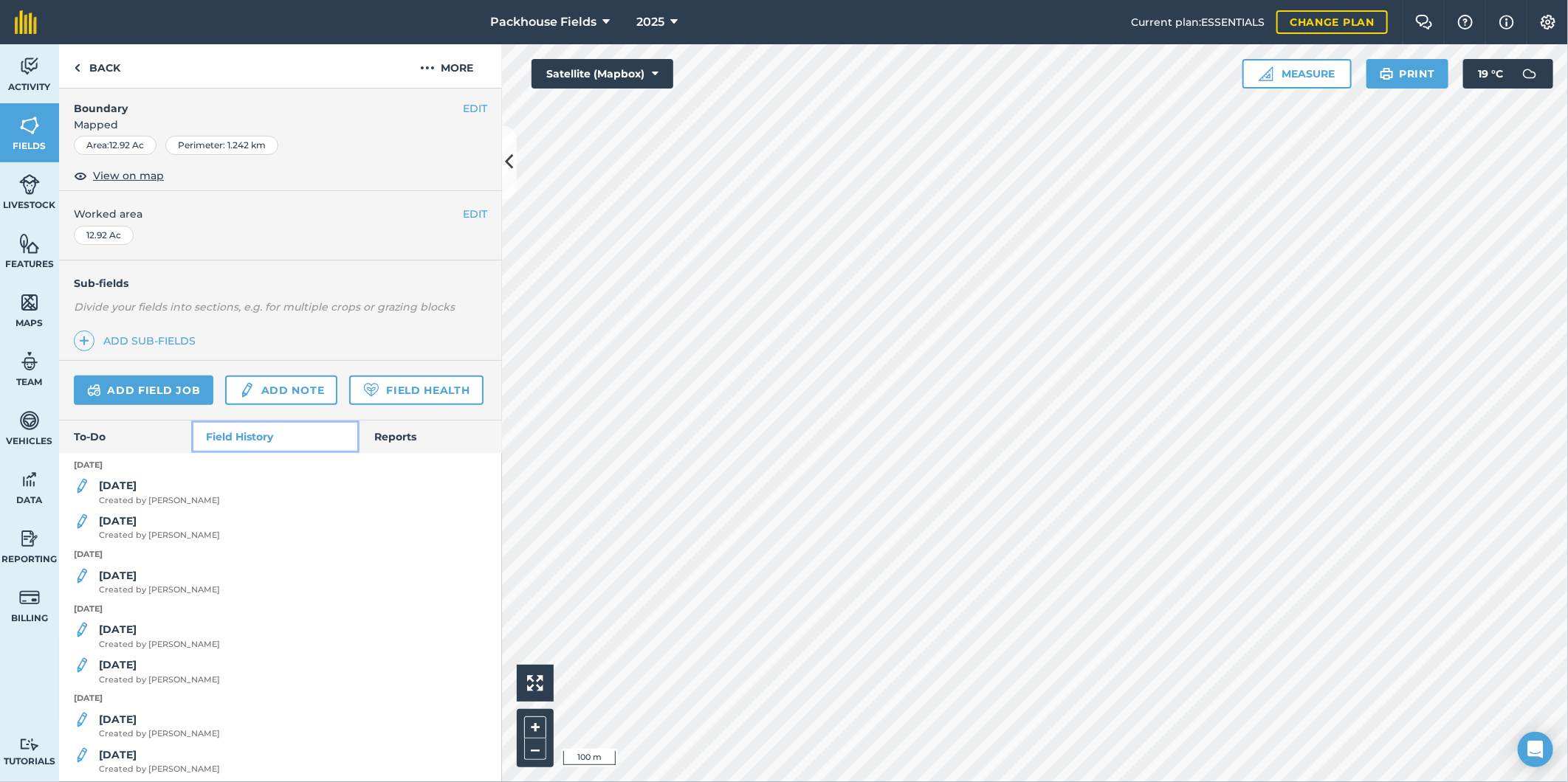
scroll to position [219, 0]
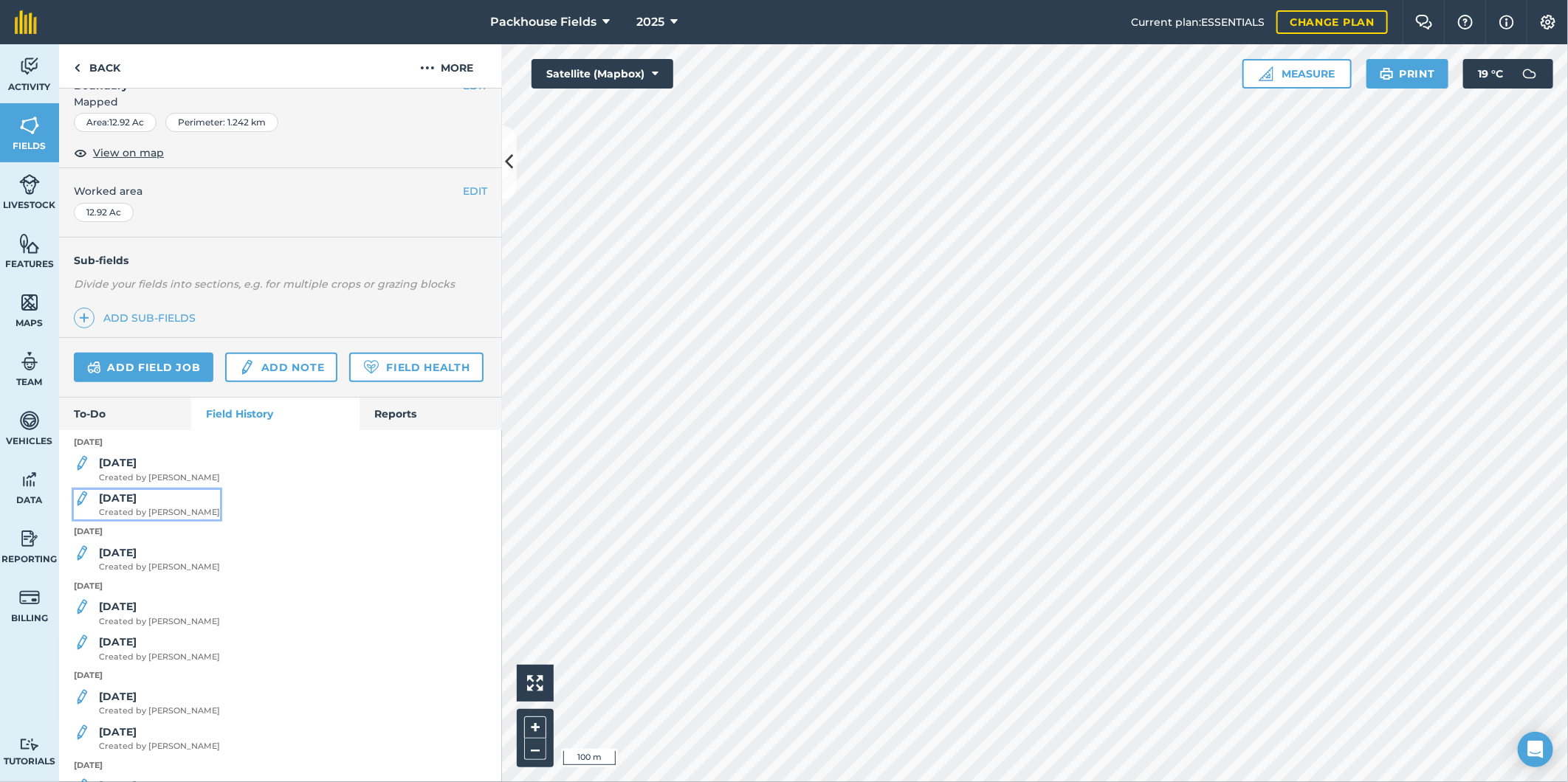
click at [170, 520] on span "Created by Alice B" at bounding box center [159, 513] width 121 height 14
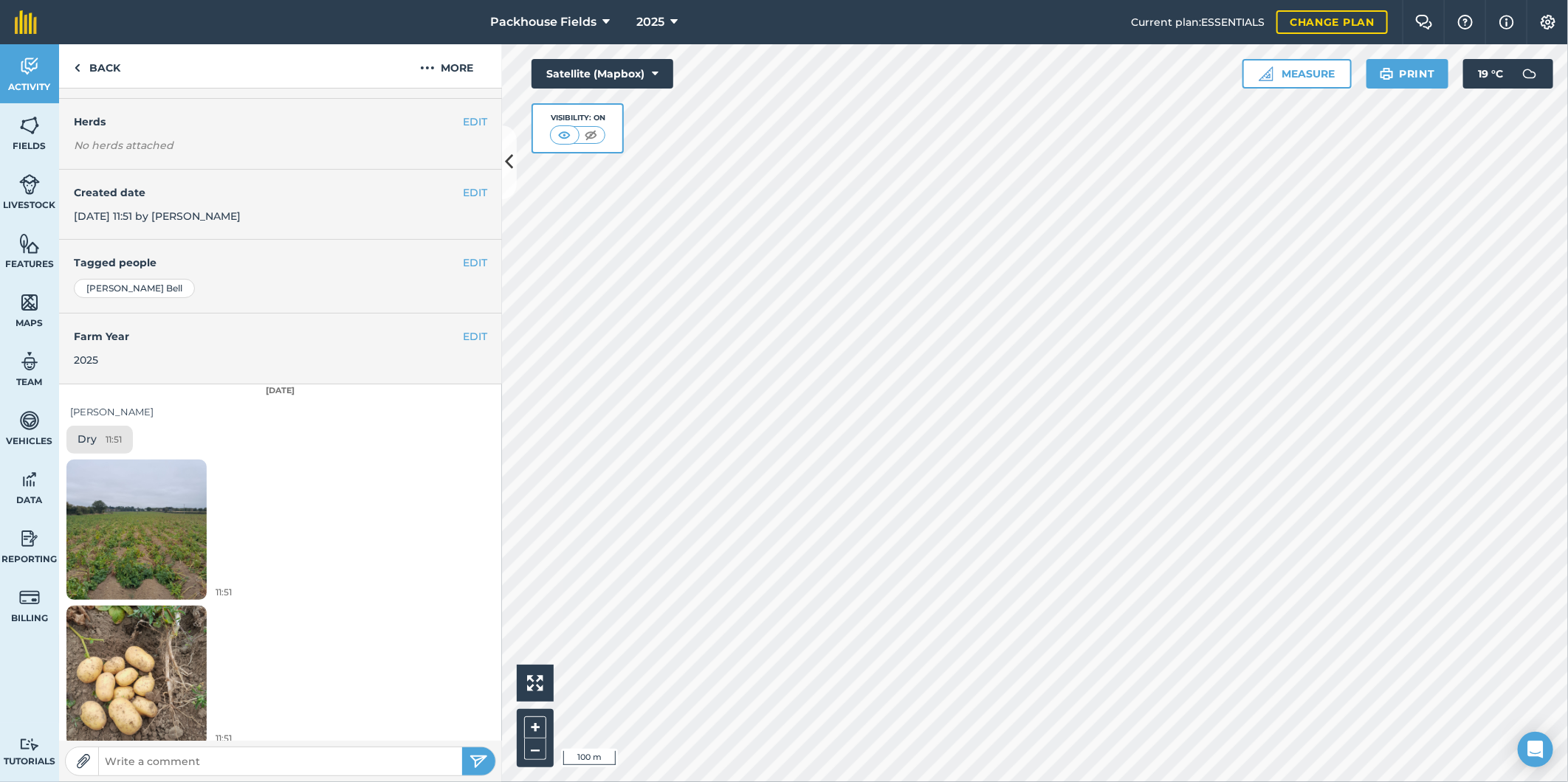
scroll to position [185, 0]
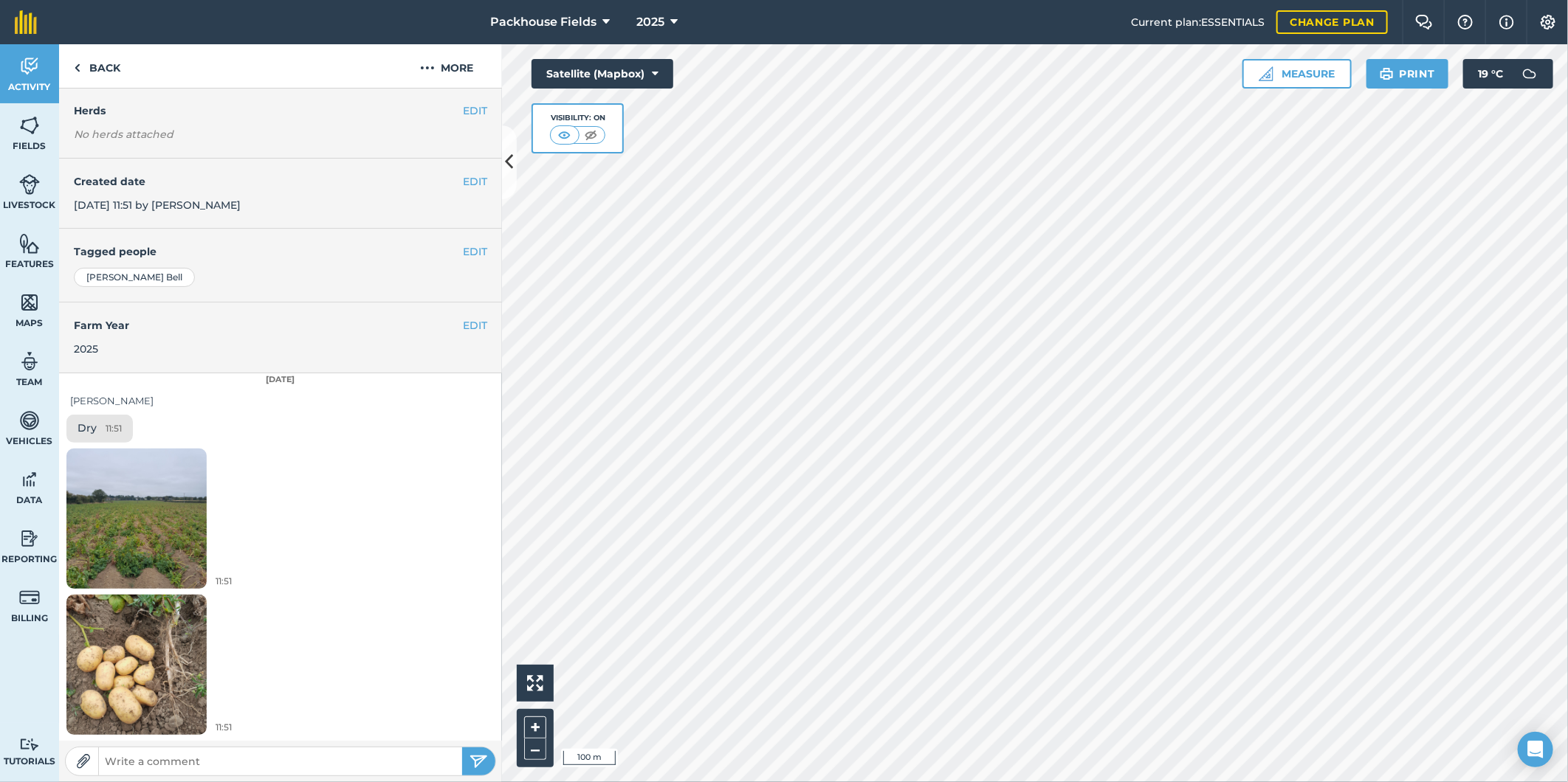
click at [148, 506] on img at bounding box center [137, 519] width 140 height 187
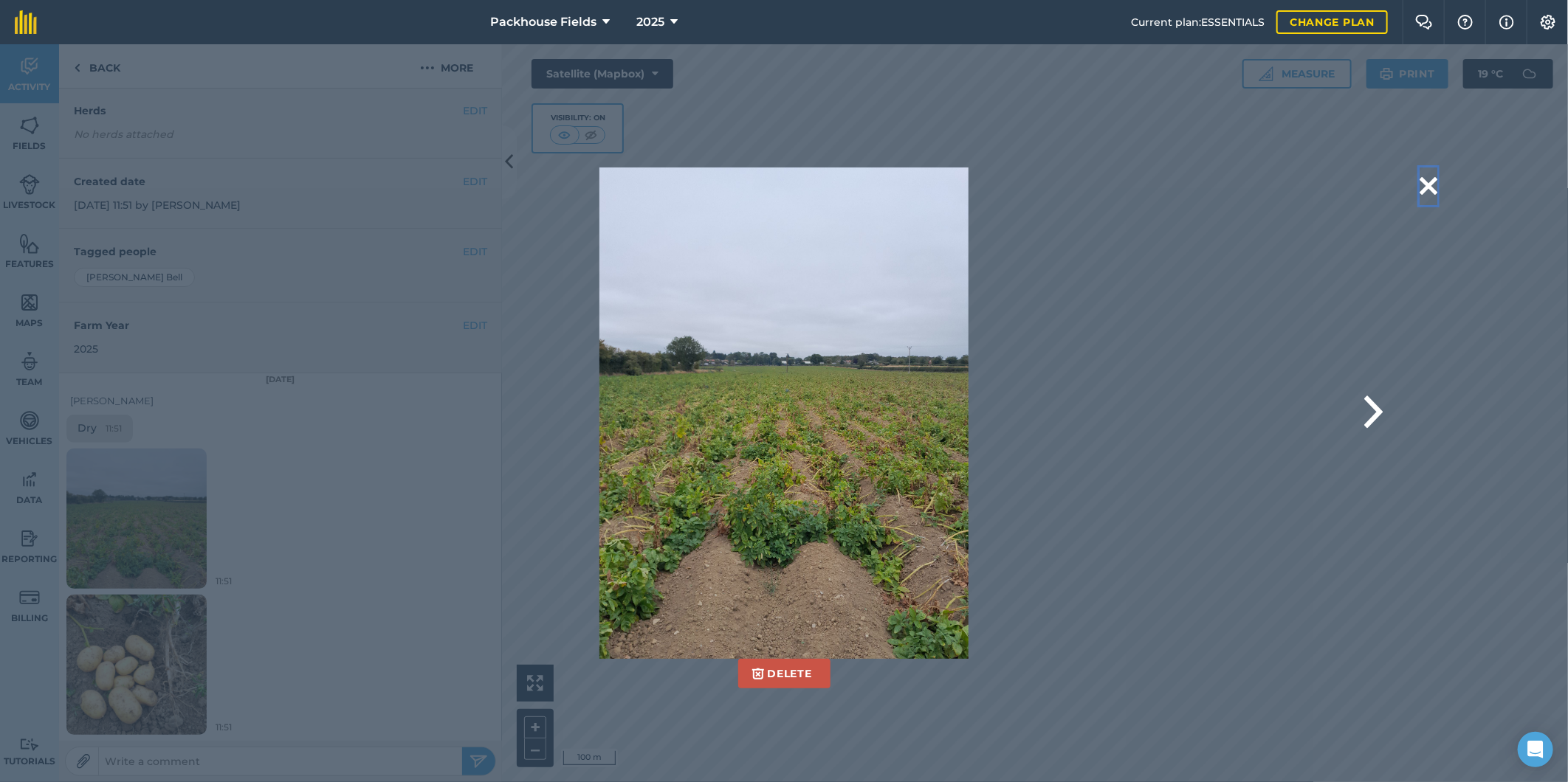
click at [1431, 190] on button at bounding box center [1428, 186] width 17 height 38
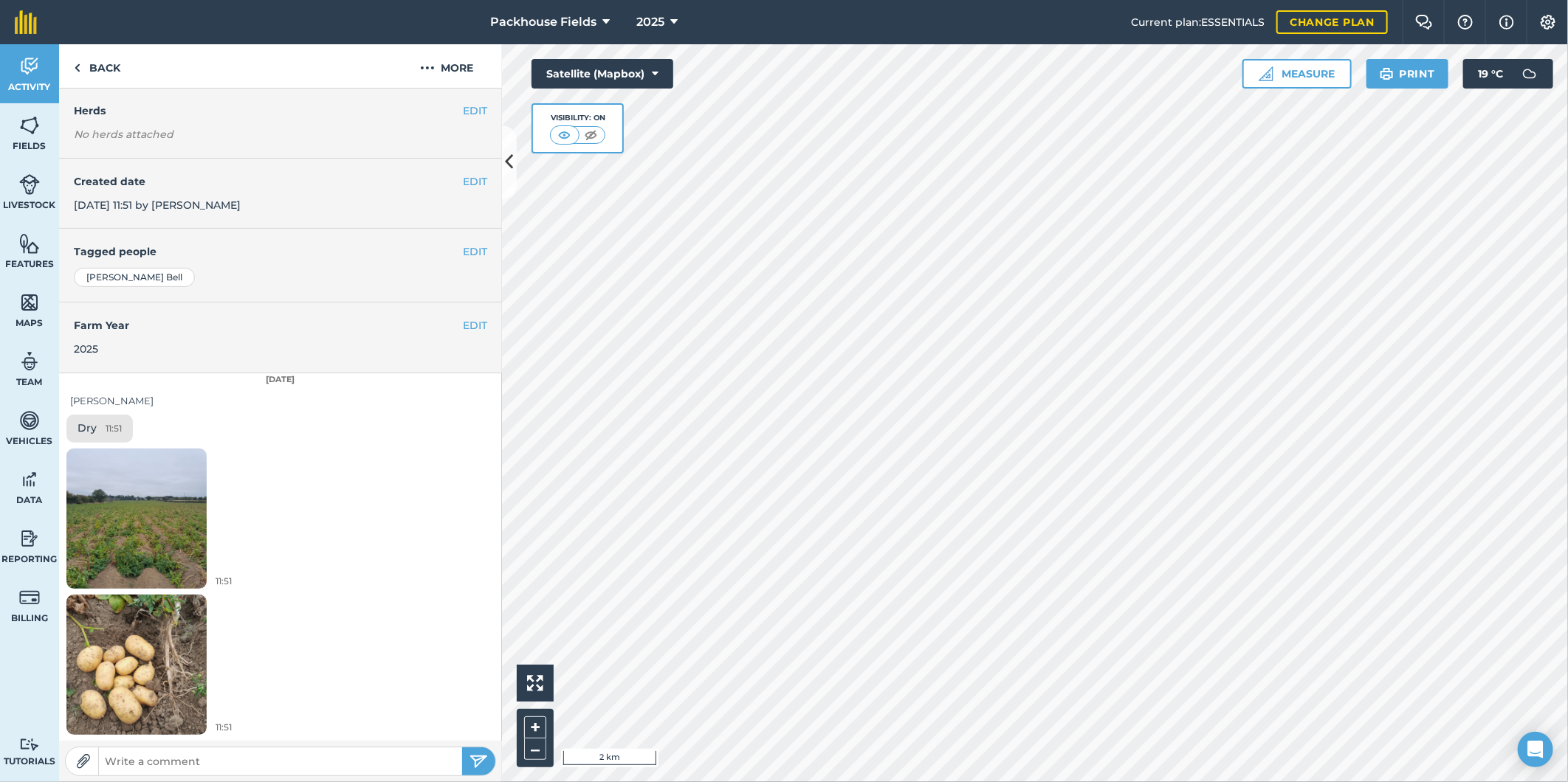
click at [883, 0] on html "Packhouse Fields 2025 Current plan : ESSENTIALS Change plan Farm Chat Help Info…" at bounding box center [784, 391] width 1568 height 782
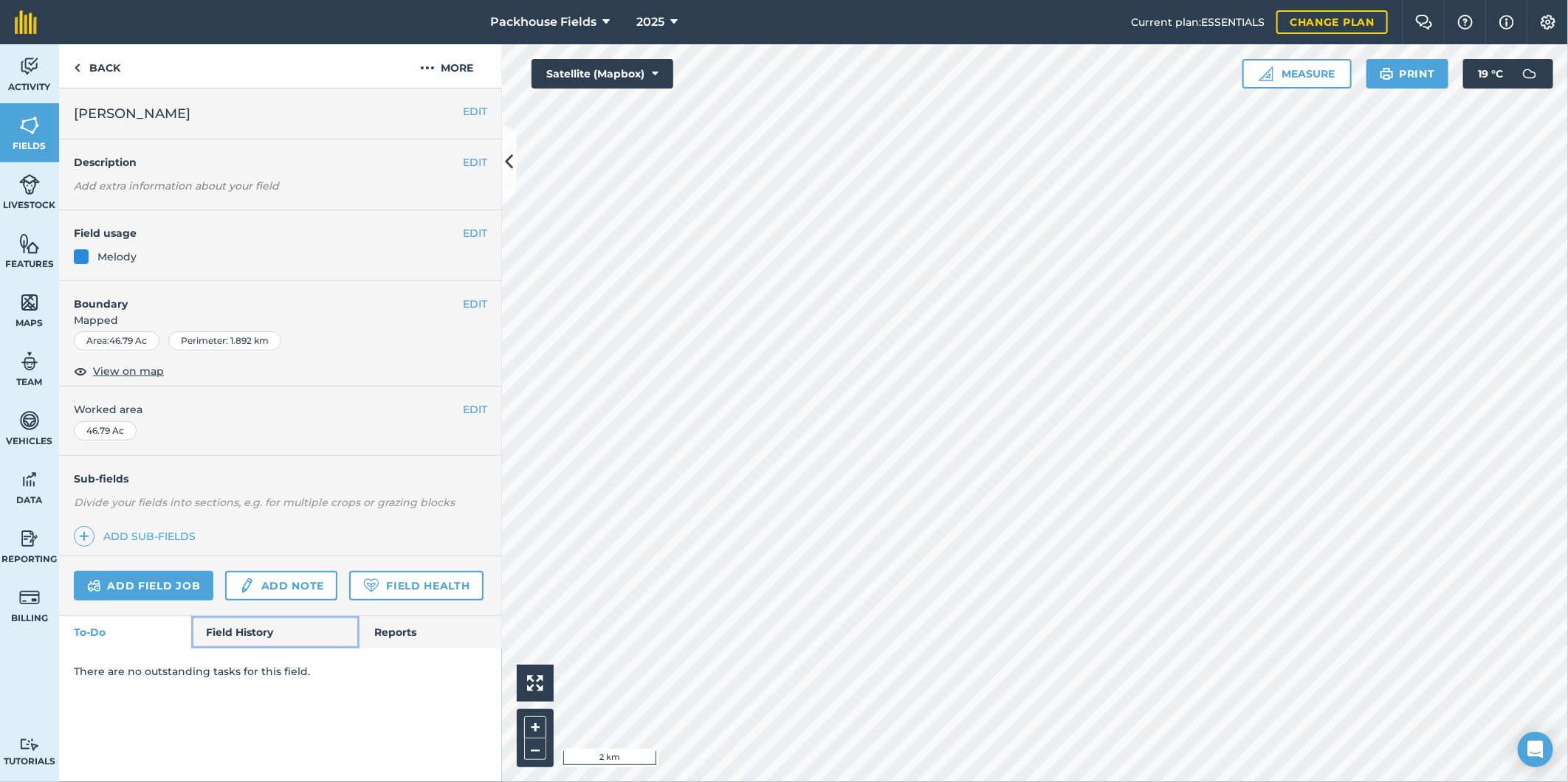
click at [253, 638] on link "Field History" at bounding box center [275, 632] width 167 height 32
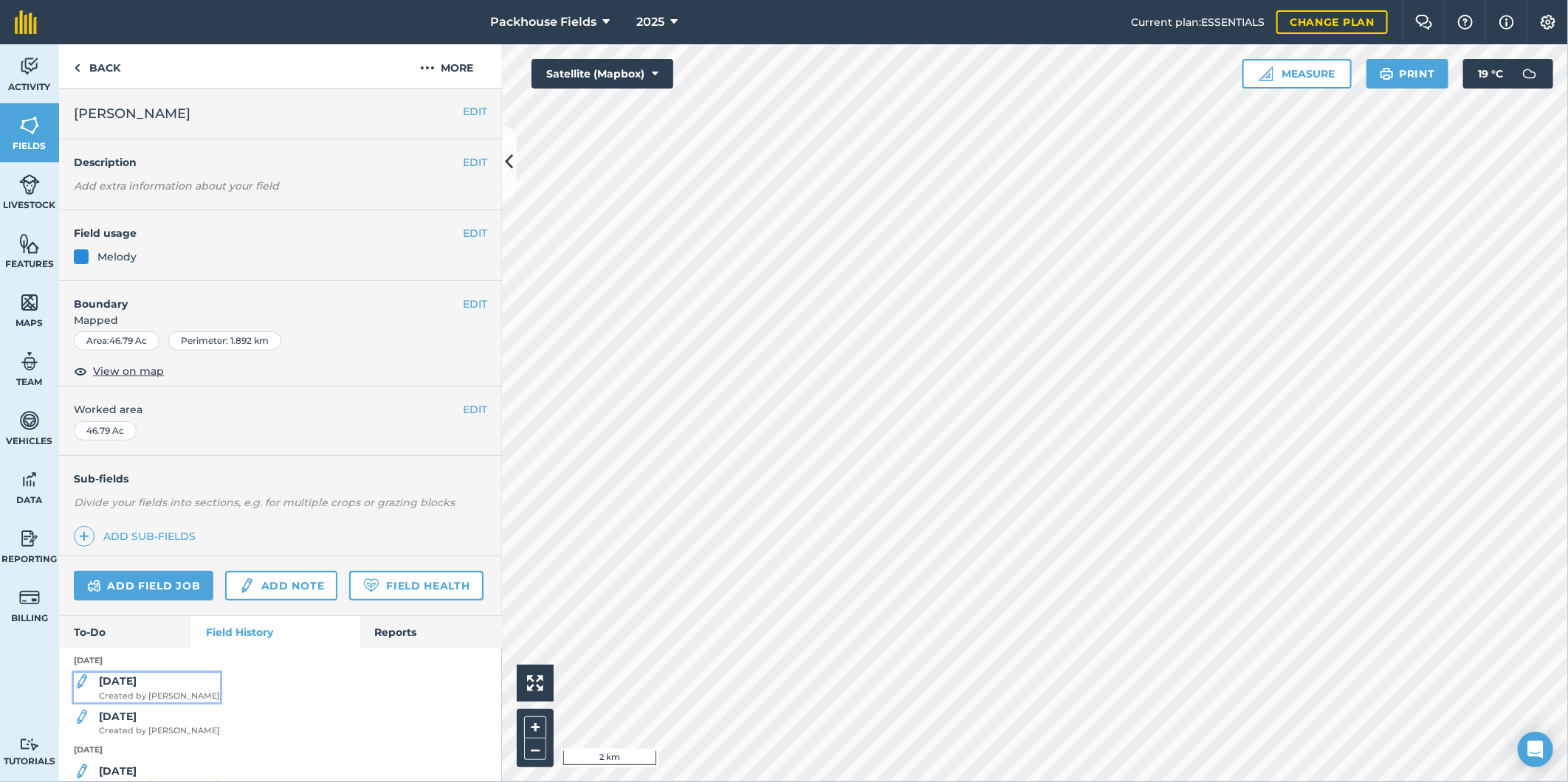
click at [125, 688] on strong "[DATE]" at bounding box center [118, 681] width 38 height 14
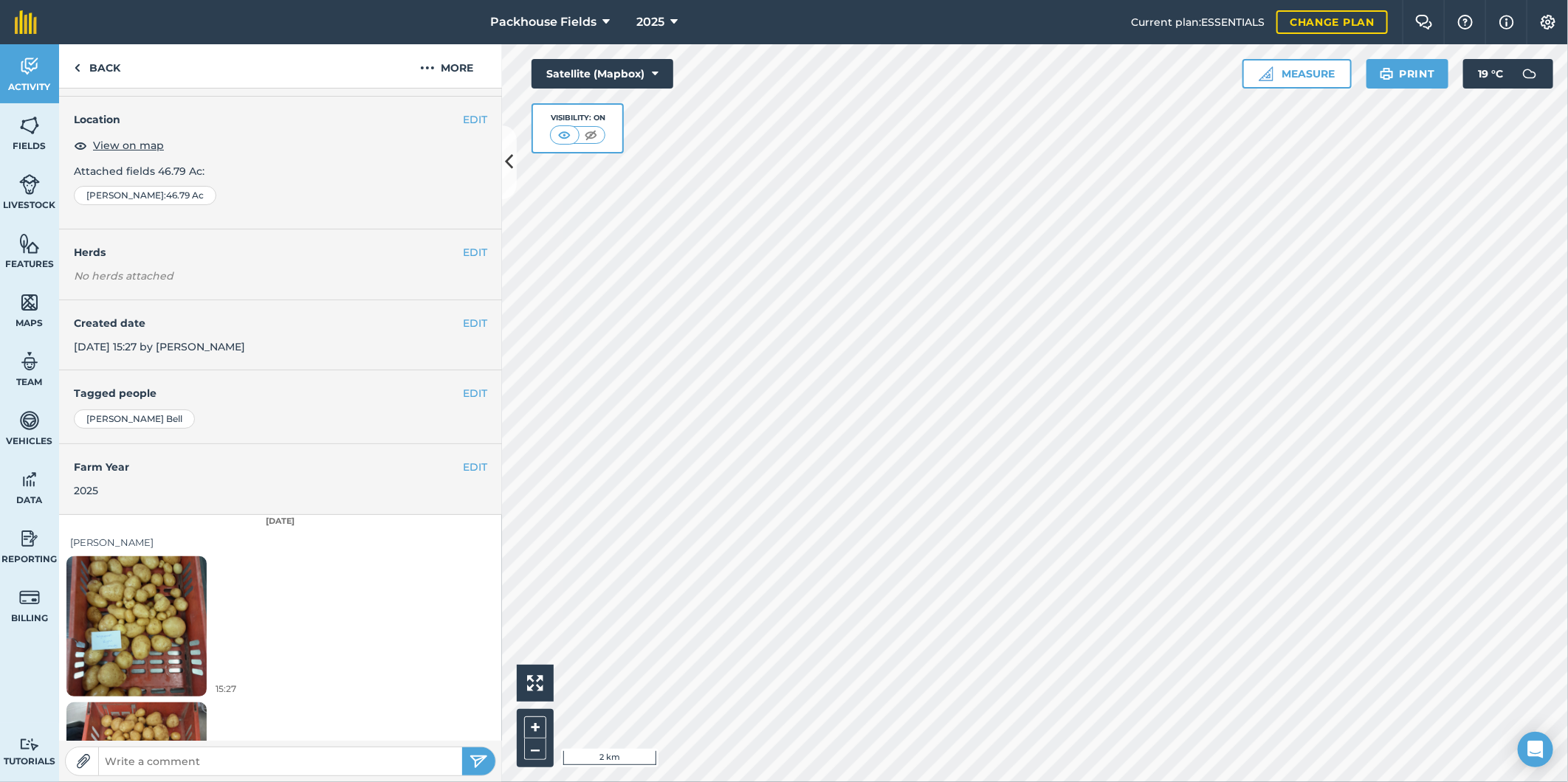
scroll to position [82, 0]
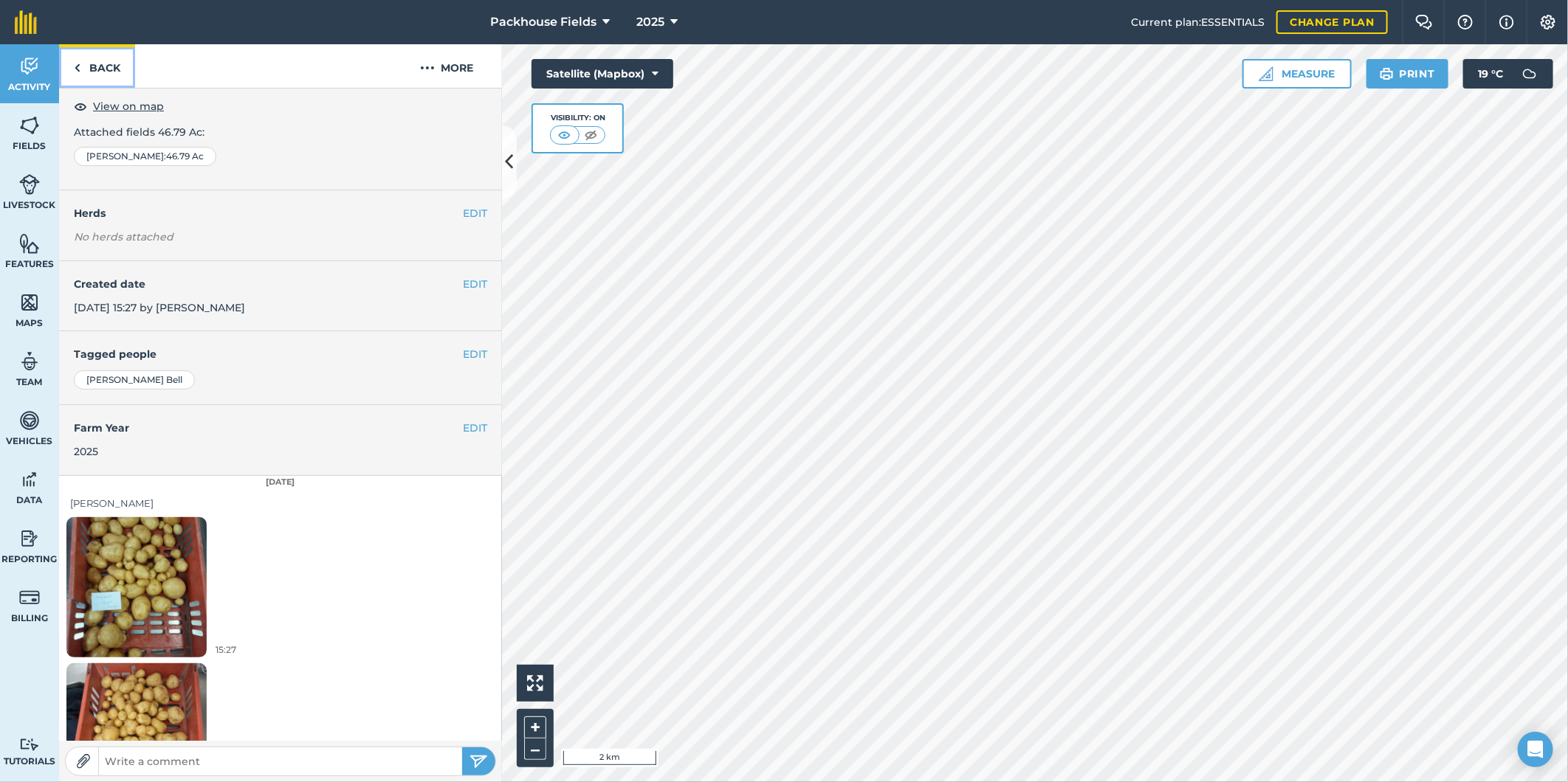
click at [107, 64] on link "Back" at bounding box center [97, 66] width 76 height 44
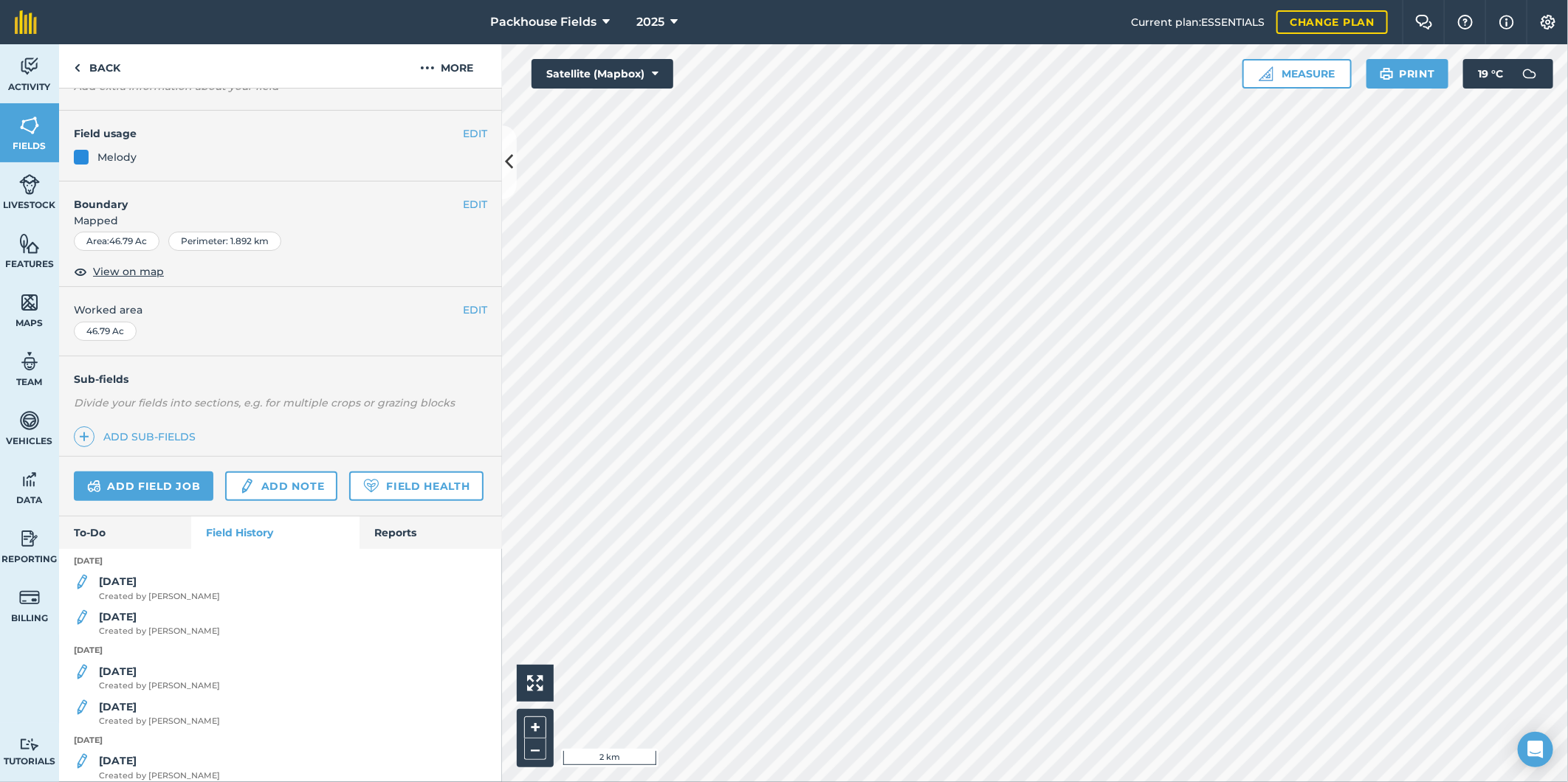
scroll to position [109, 0]
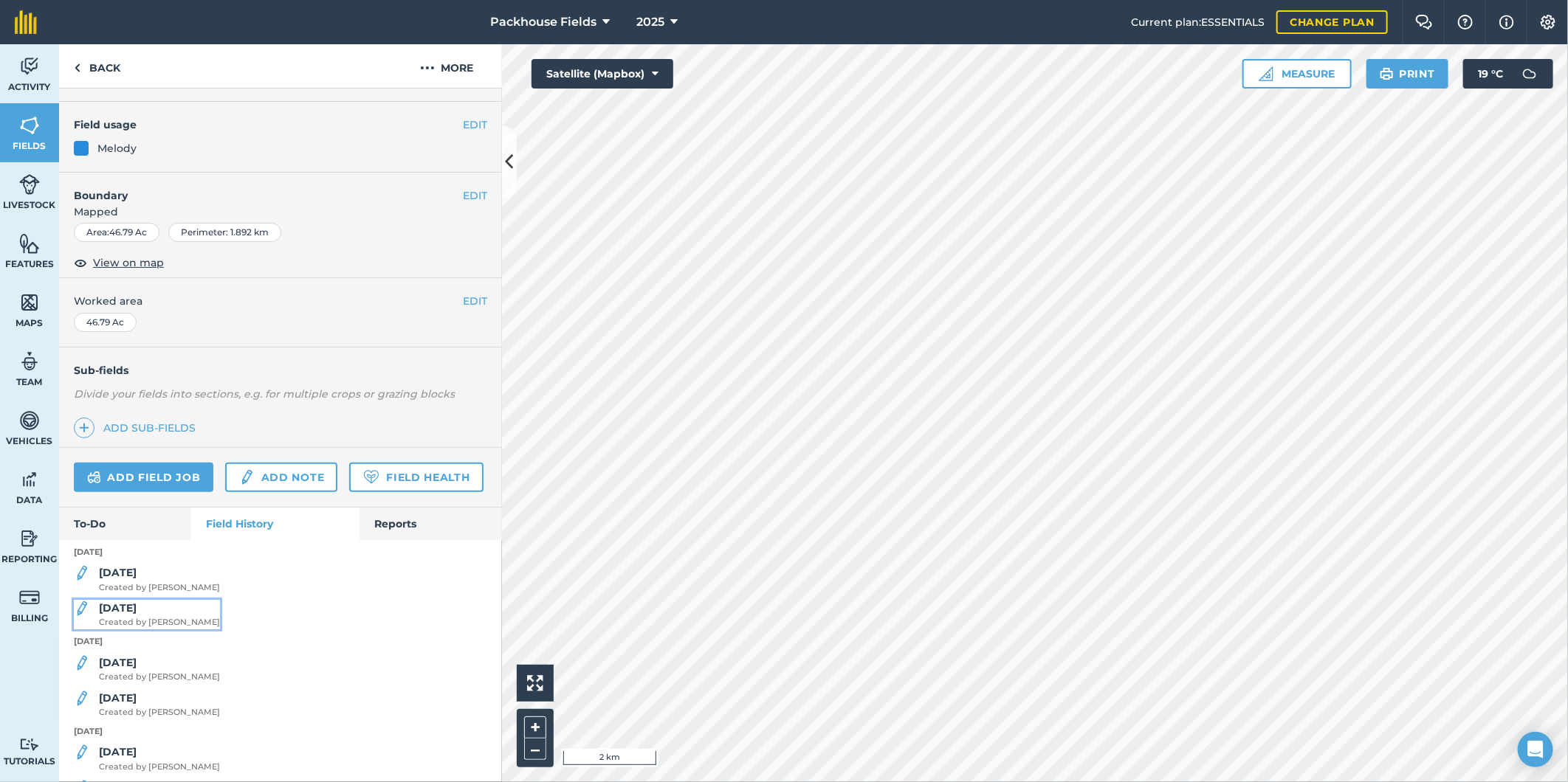
click at [164, 630] on div "19.8.25 Created by Alice B" at bounding box center [159, 615] width 121 height 29
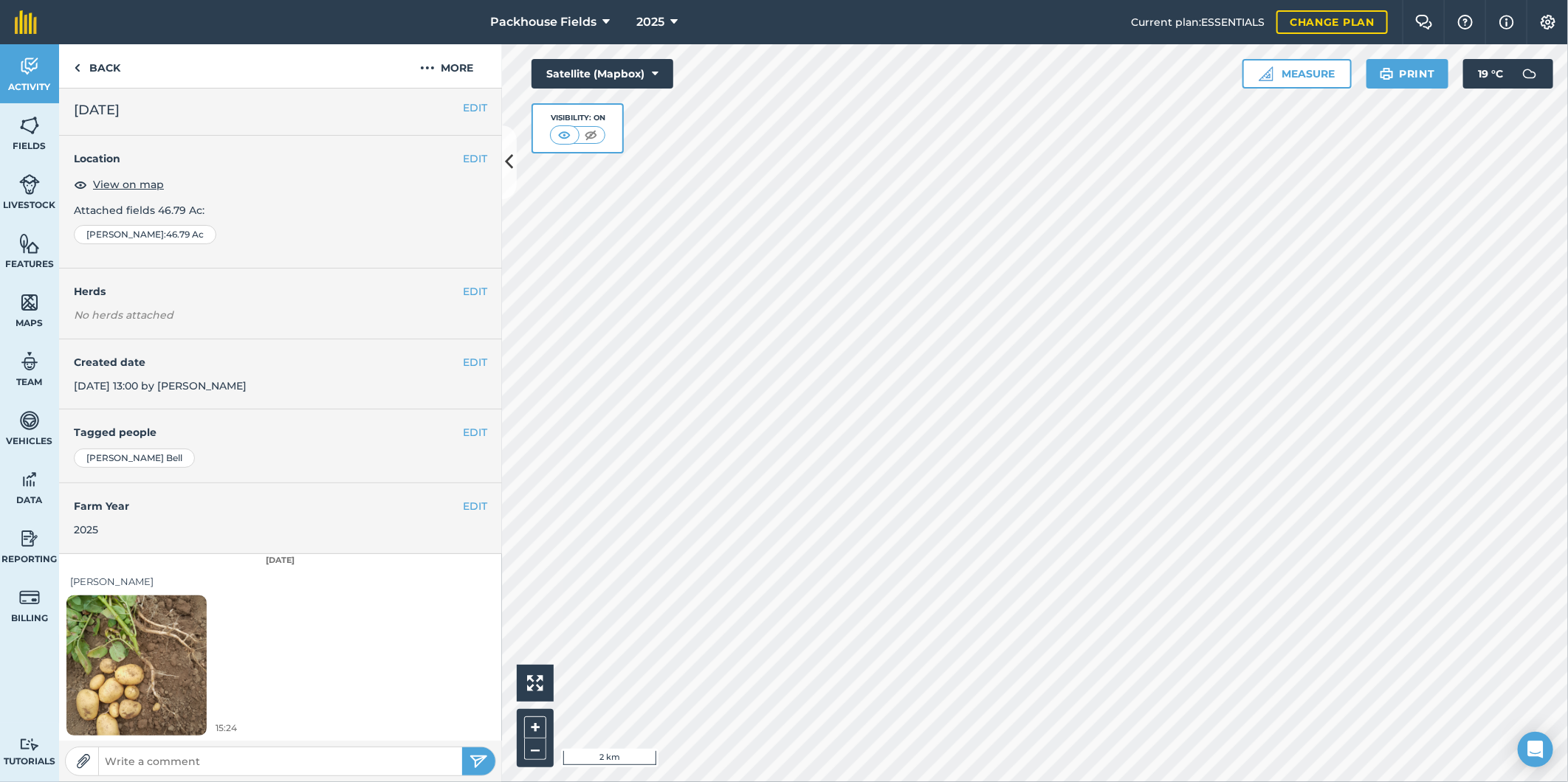
scroll to position [5, 0]
click at [154, 638] on img at bounding box center [137, 664] width 140 height 187
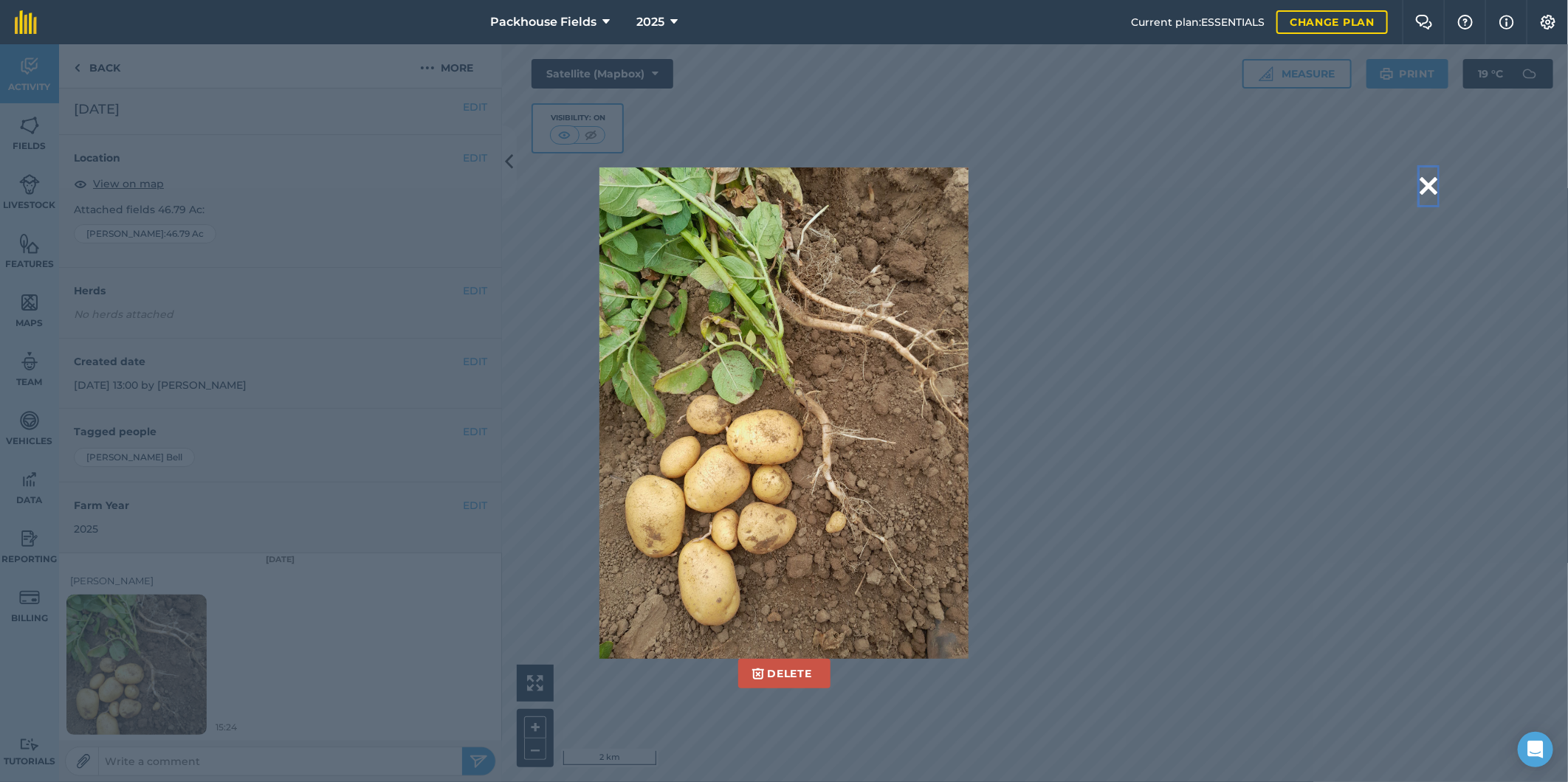
click at [1425, 188] on button at bounding box center [1428, 186] width 17 height 38
